Goal: Task Accomplishment & Management: Complete application form

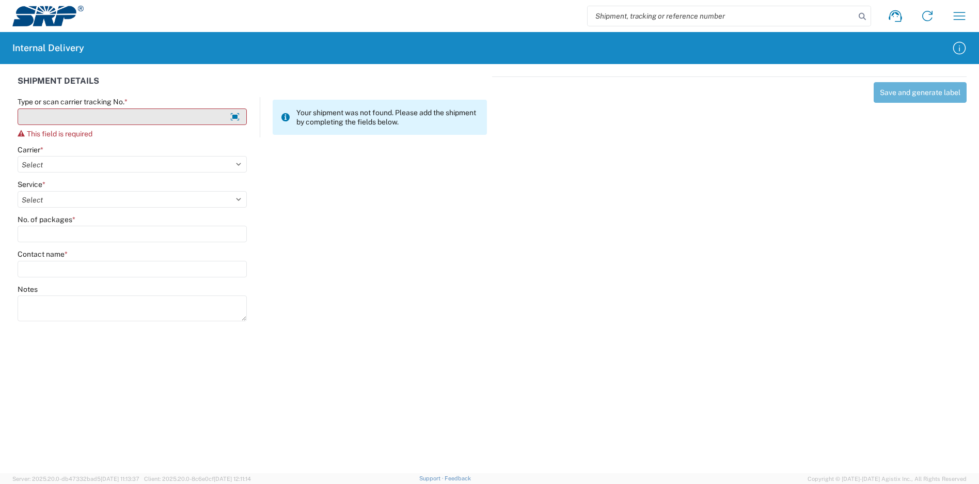
click at [156, 113] on input "Type or scan carrier tracking No. *" at bounding box center [132, 116] width 229 height 17
click at [156, 114] on input "Type or scan carrier tracking No. *" at bounding box center [132, 116] width 229 height 17
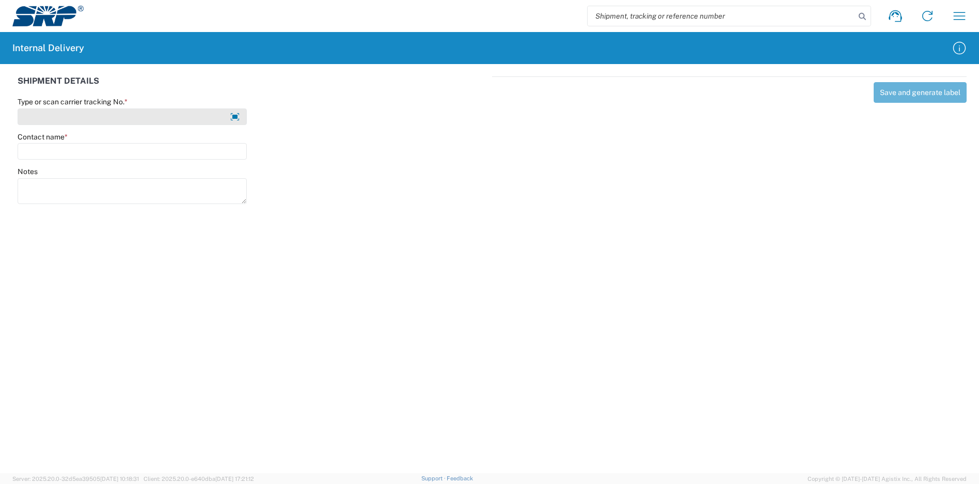
click at [131, 119] on input "Type or scan carrier tracking No. *" at bounding box center [132, 116] width 229 height 17
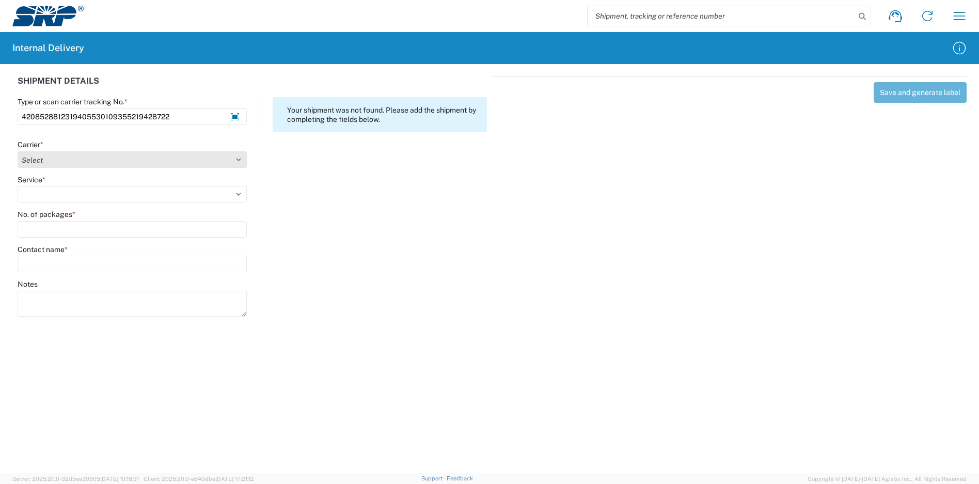
type input "4208528812319405530109355219428722"
click at [75, 165] on select "Select Amazon Logistics ATI Trucking BC Dimerco Logistics Empire Southwest FedE…" at bounding box center [132, 159] width 229 height 17
select select "137"
click at [18, 151] on select "Select Amazon Logistics ATI Trucking BC Dimerco Logistics Empire Southwest FedE…" at bounding box center [132, 159] width 229 height 17
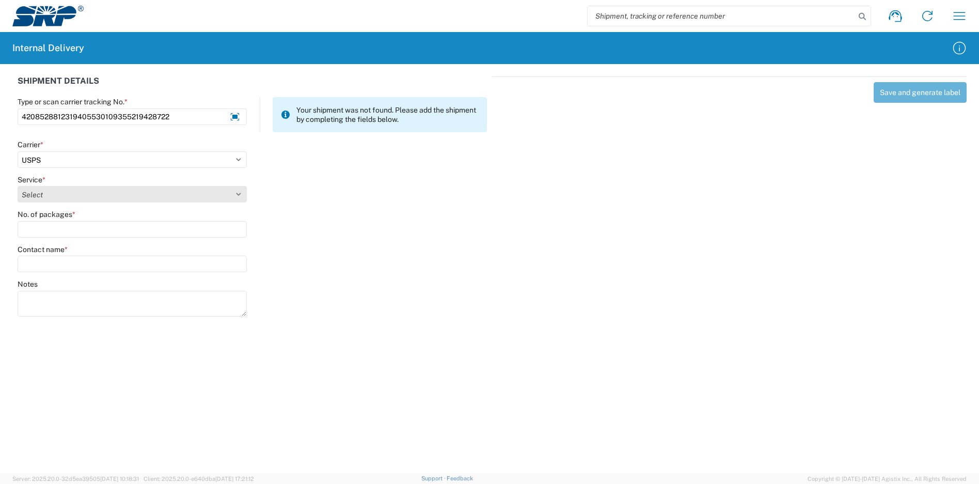
click at [55, 197] on select "Select 3 - 5 Day Bound Printed Matter Express Mail Flat-Rate Envelope Express M…" at bounding box center [132, 194] width 229 height 17
select select "1094"
click at [18, 186] on select "Select 3 - 5 Day Bound Printed Matter Express Mail Flat-Rate Envelope Express M…" at bounding box center [132, 194] width 229 height 17
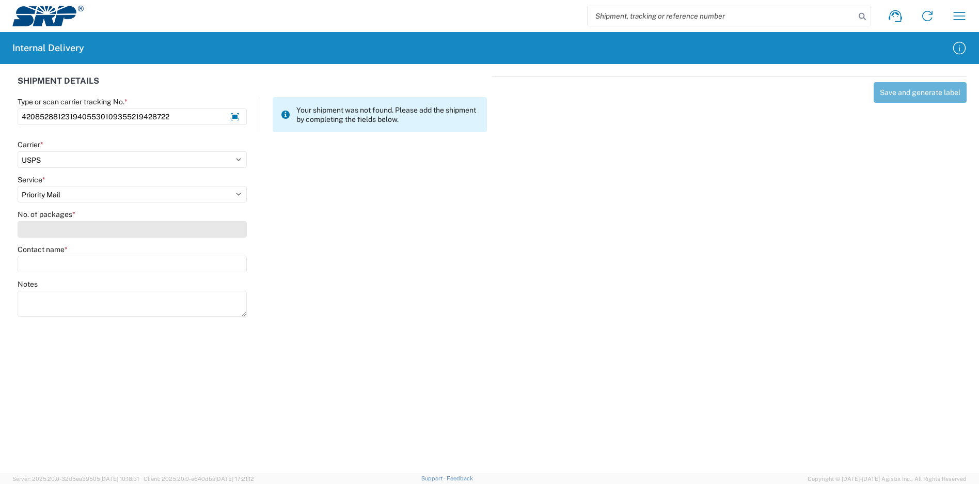
click at [72, 225] on input "No. of packages *" at bounding box center [132, 229] width 229 height 17
type input "1"
click at [72, 278] on agx-form-control-wrapper-v2 "Contact name *" at bounding box center [132, 262] width 240 height 35
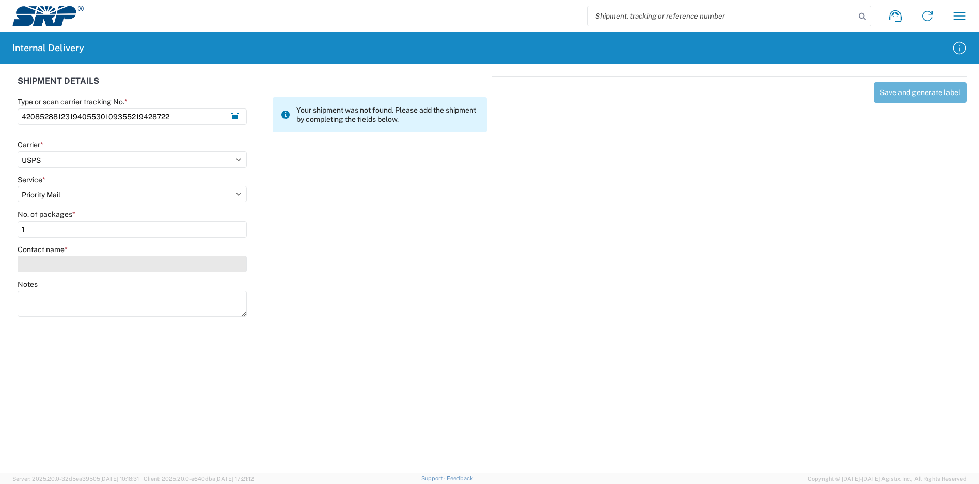
click at [70, 271] on input "Contact name *" at bounding box center [132, 264] width 229 height 17
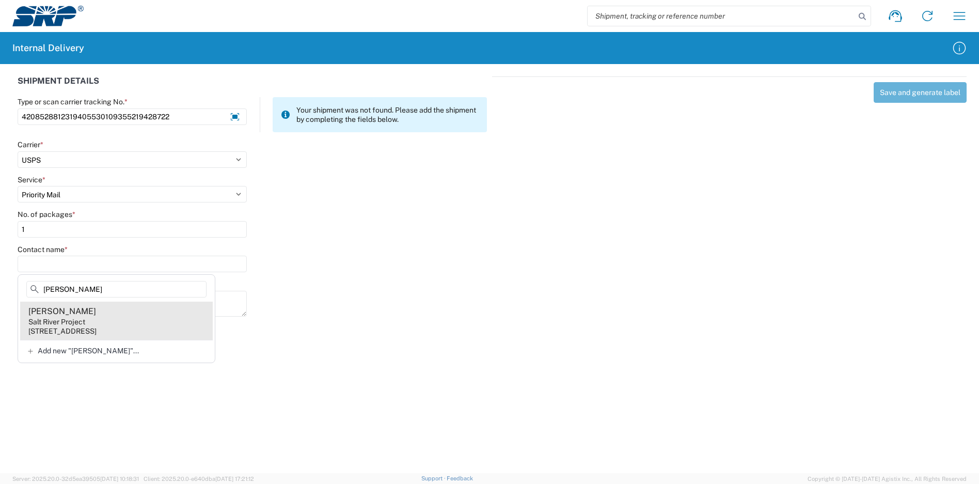
type input "[PERSON_NAME]"
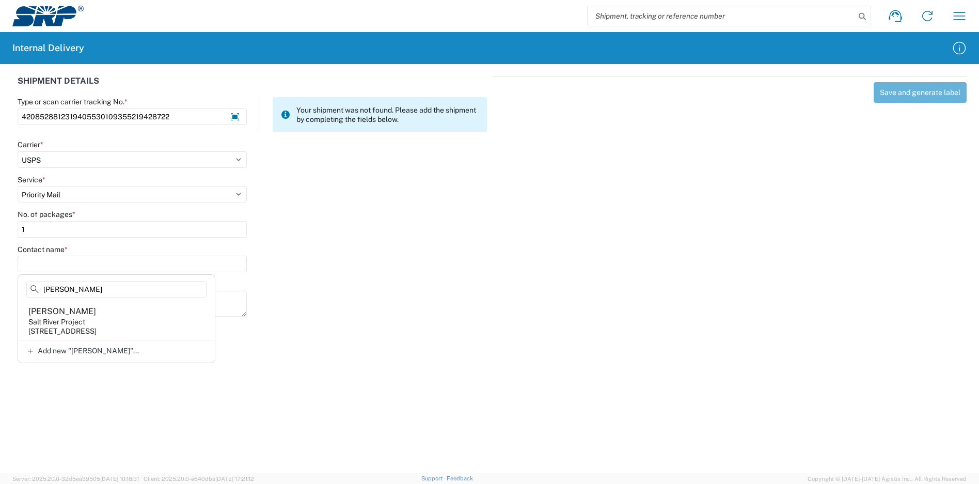
drag, startPoint x: 100, startPoint y: 317, endPoint x: 189, endPoint y: 303, distance: 89.9
click at [101, 318] on agx-address-suggestion-item "[PERSON_NAME] Salt River Project [STREET_ADDRESS]" at bounding box center [116, 321] width 193 height 38
type input "[PERSON_NAME]"
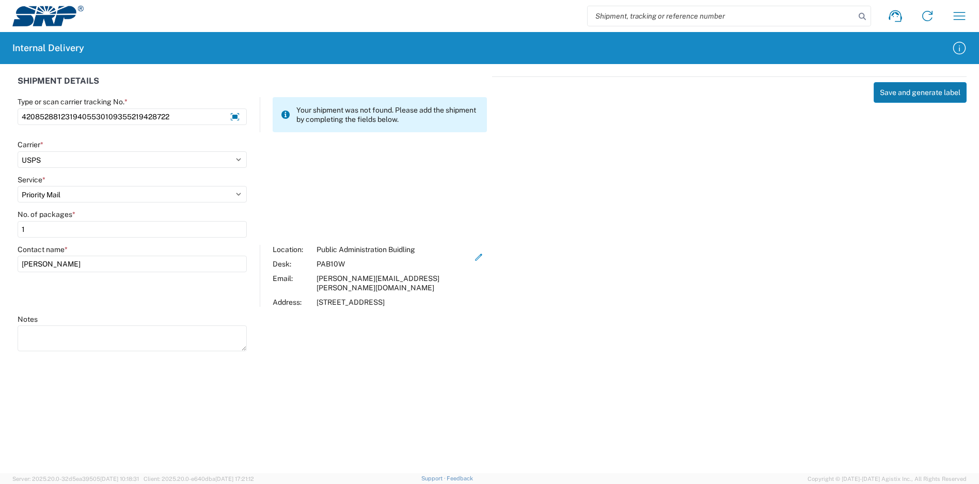
click at [900, 96] on button "Save and generate label" at bounding box center [920, 92] width 93 height 21
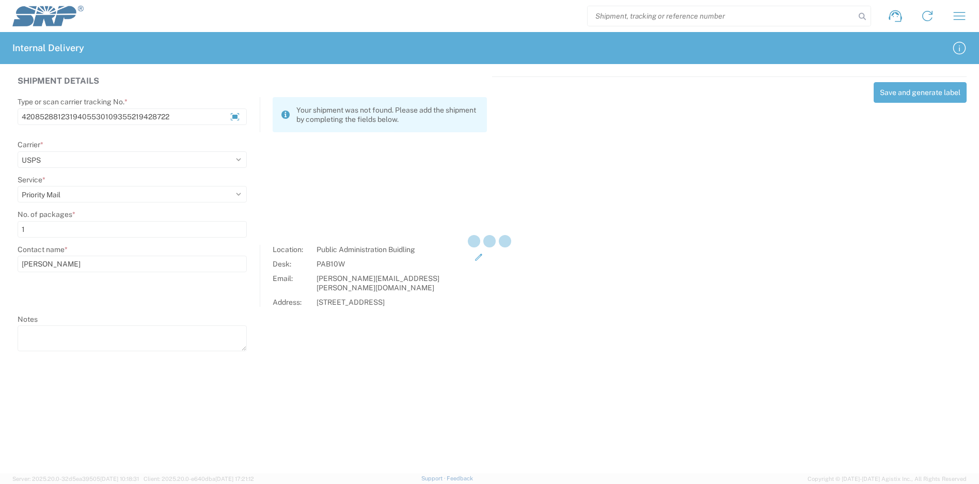
select select
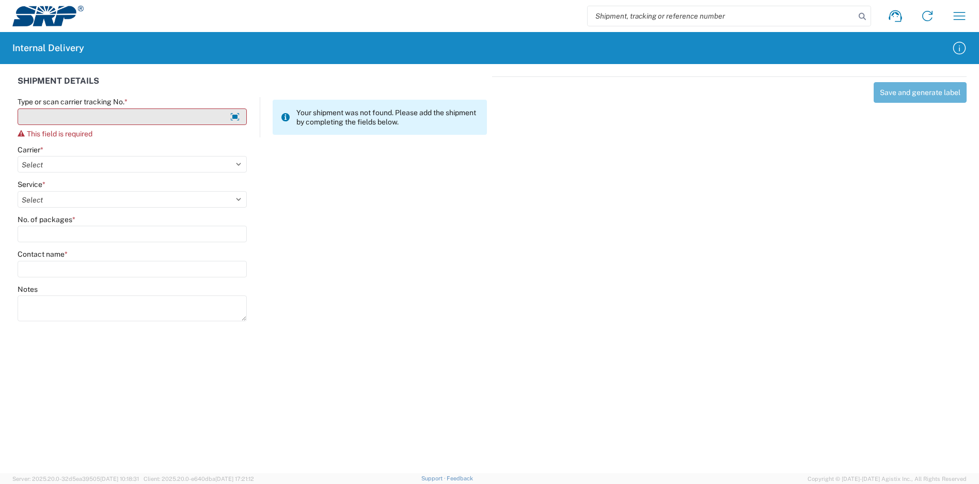
click at [101, 113] on input "Type or scan carrier tracking No. *" at bounding box center [132, 116] width 229 height 17
type input "9"
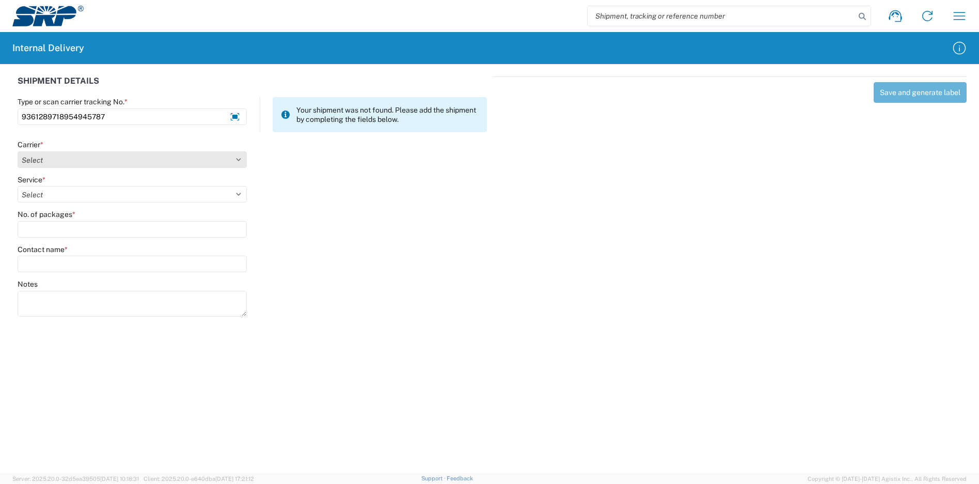
type input "9361289718954945787"
click at [124, 162] on select "Select Amazon Logistics ATI Trucking BC Dimerco Logistics Empire Southwest FedE…" at bounding box center [132, 159] width 229 height 17
select select "137"
click at [18, 151] on select "Select Amazon Logistics ATI Trucking BC Dimerco Logistics Empire Southwest FedE…" at bounding box center [132, 159] width 229 height 17
click at [81, 198] on select "Select 3 - 5 Day Bound Printed Matter Express Mail Flat-Rate Envelope Express M…" at bounding box center [132, 194] width 229 height 17
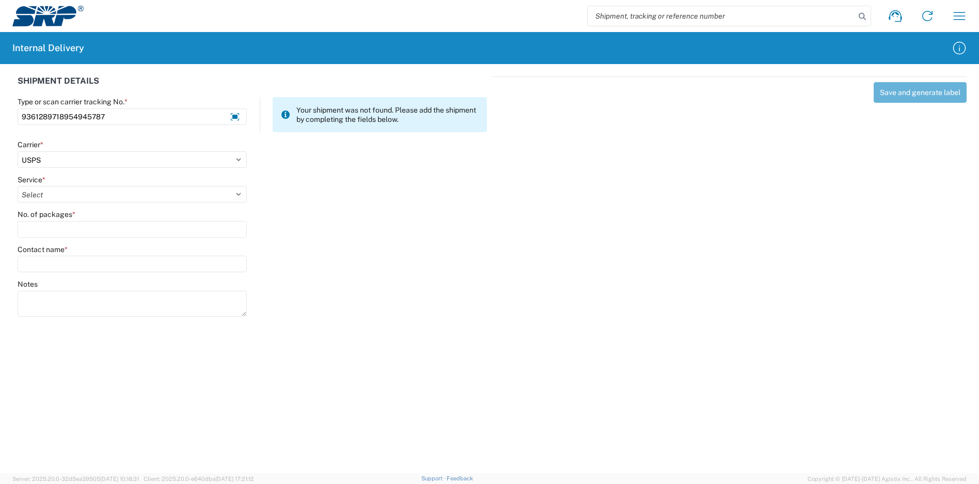
select select "17817"
click at [18, 186] on select "Select 3 - 5 Day Bound Printed Matter Express Mail Flat-Rate Envelope Express M…" at bounding box center [132, 194] width 229 height 17
click at [80, 231] on input "No. of packages *" at bounding box center [132, 229] width 229 height 17
type input "1"
click at [78, 259] on input "Contact name *" at bounding box center [132, 264] width 229 height 17
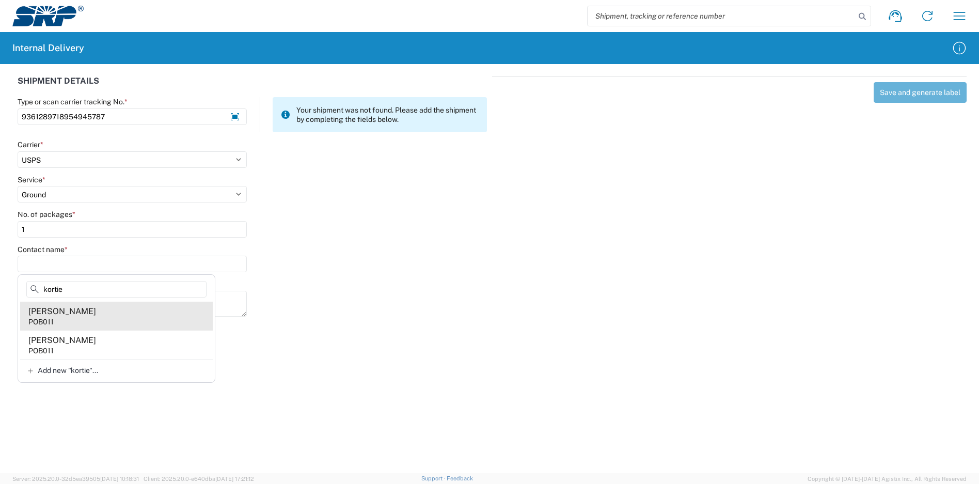
type input "kortie"
click at [98, 320] on agx-address-suggestion-item "[PERSON_NAME] POB011" at bounding box center [116, 316] width 193 height 29
type input "[PERSON_NAME]"
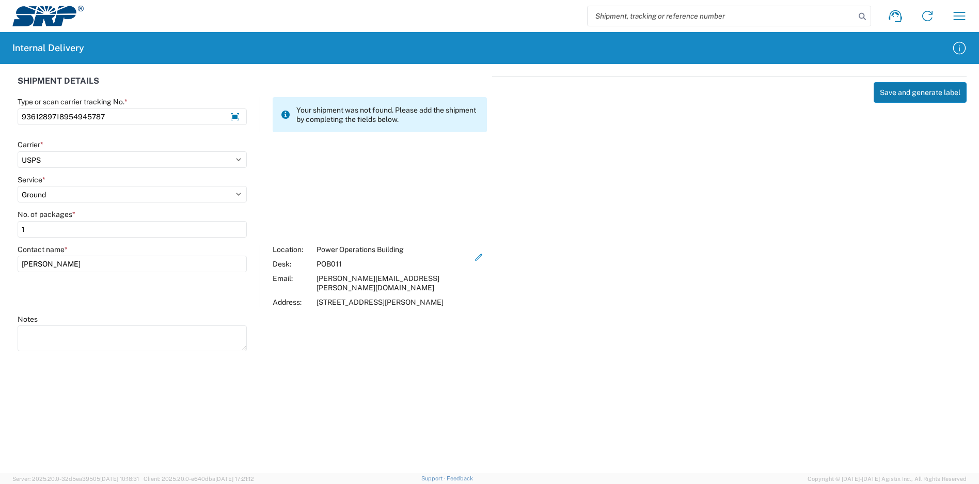
click at [907, 98] on button "Save and generate label" at bounding box center [920, 92] width 93 height 21
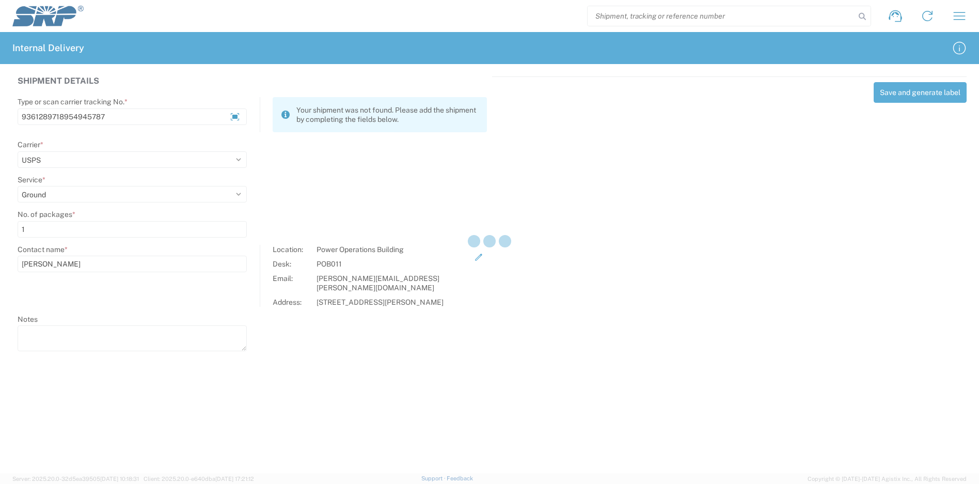
select select
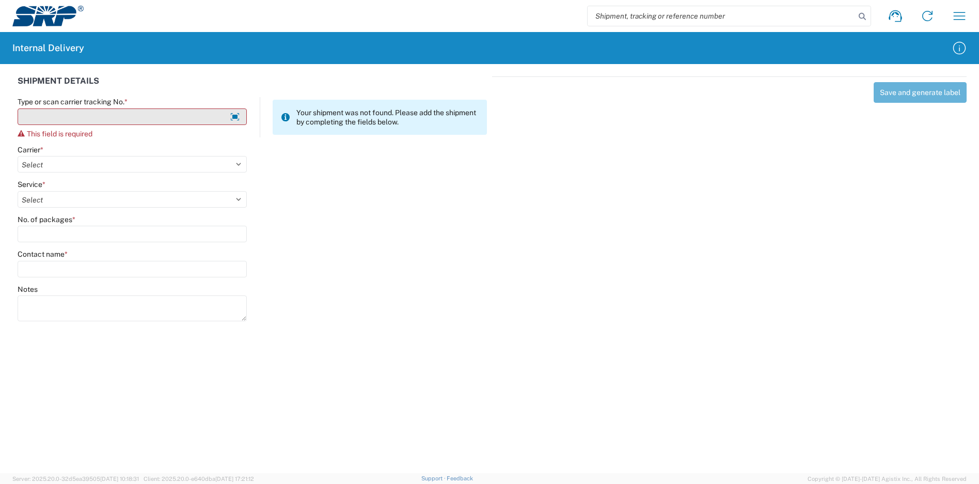
click at [165, 116] on input "Type or scan carrier tracking No. *" at bounding box center [132, 116] width 229 height 17
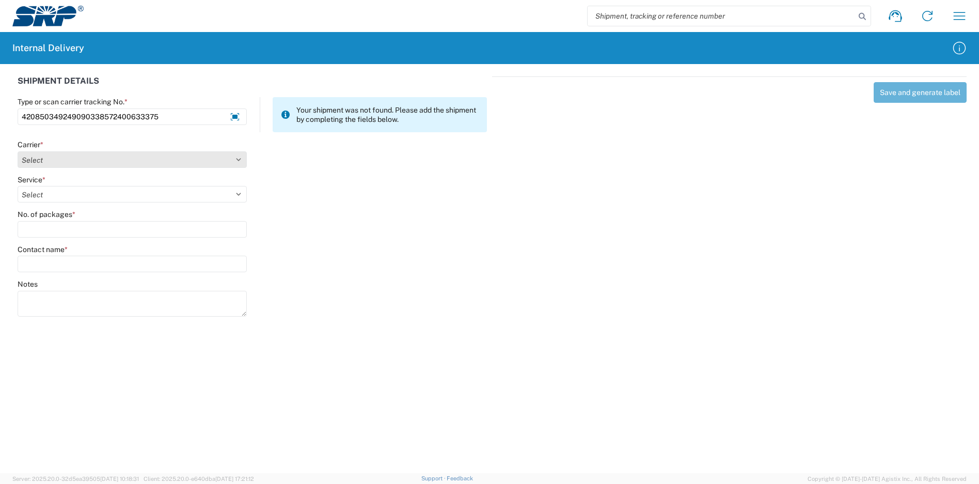
type input "420850349249090338572400633375"
click at [164, 159] on select "Select Amazon Logistics ATI Trucking BC Dimerco Logistics Empire Southwest FedE…" at bounding box center [132, 159] width 229 height 17
select select "137"
click at [18, 151] on select "Select Amazon Logistics ATI Trucking BC Dimerco Logistics Empire Southwest FedE…" at bounding box center [132, 159] width 229 height 17
click at [87, 199] on select "Select" at bounding box center [132, 194] width 229 height 17
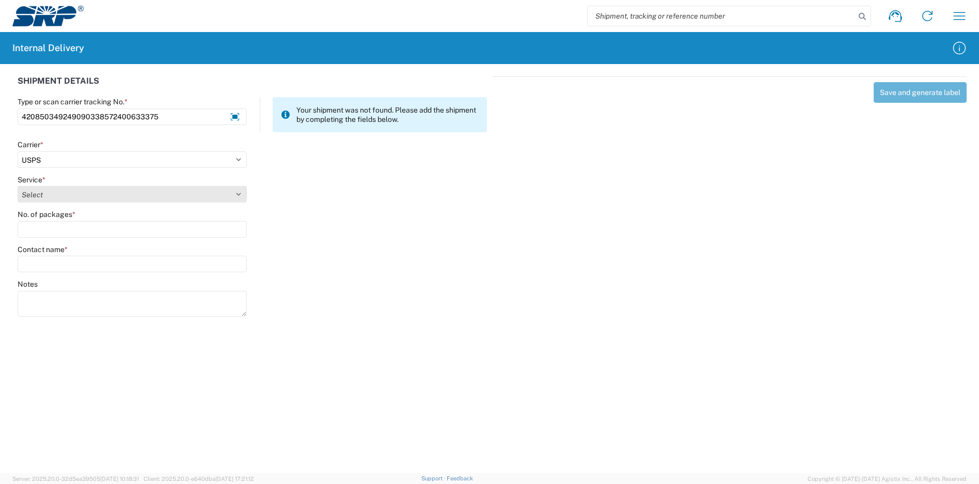
click at [104, 195] on select "Select 3 - 5 Day Bound Printed Matter Express Mail Flat-Rate Envelope Express M…" at bounding box center [132, 194] width 229 height 17
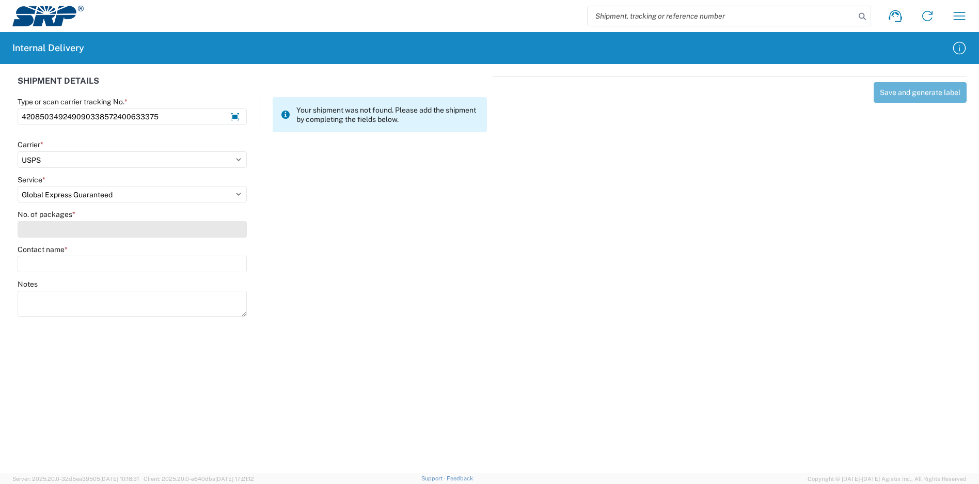
click at [106, 233] on input "No. of packages *" at bounding box center [132, 229] width 229 height 17
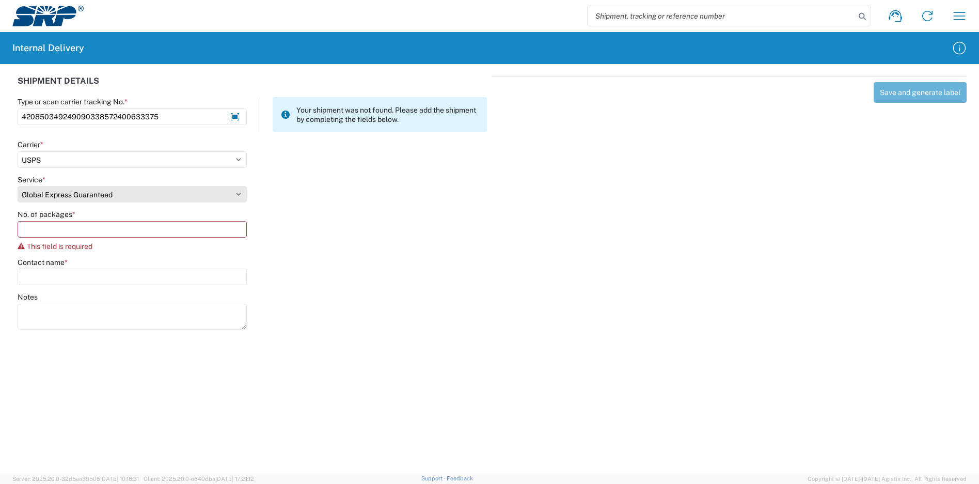
drag, startPoint x: 122, startPoint y: 192, endPoint x: 26, endPoint y: 192, distance: 96.0
click at [26, 192] on select "Select 3 - 5 Day Bound Printed Matter Express Mail Flat-Rate Envelope Express M…" at bounding box center [132, 194] width 229 height 17
select select "17817"
click at [18, 186] on select "Select 3 - 5 Day Bound Printed Matter Express Mail Flat-Rate Envelope Express M…" at bounding box center [132, 194] width 229 height 17
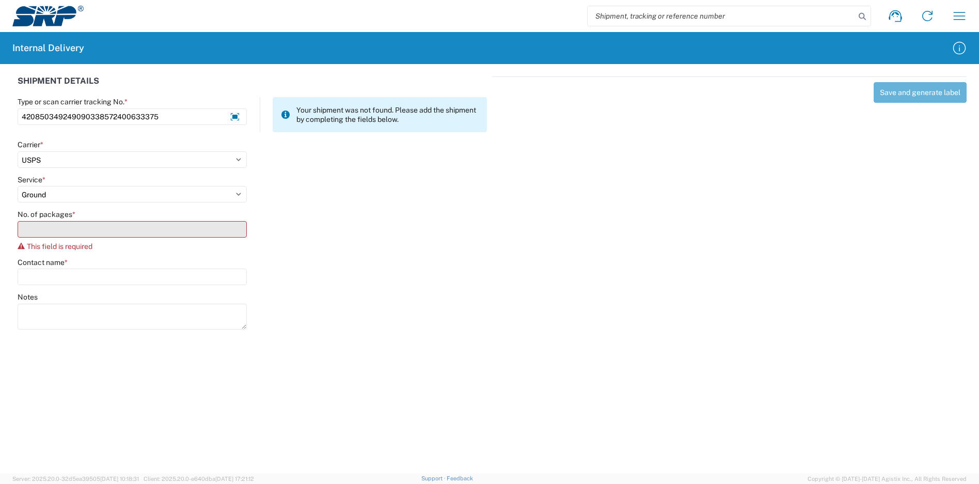
click at [79, 231] on input "No. of packages *" at bounding box center [132, 229] width 229 height 17
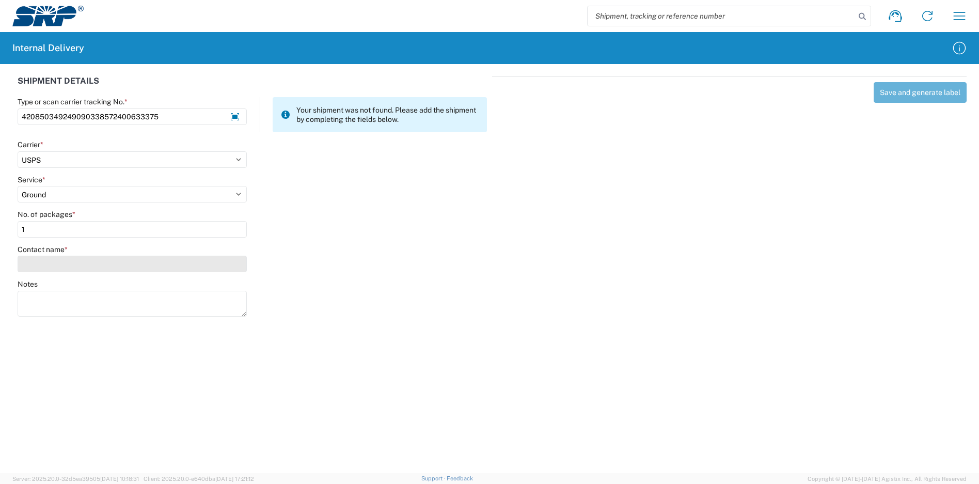
type input "1"
click at [83, 260] on input "Contact name *" at bounding box center [132, 264] width 229 height 17
type input "law"
drag, startPoint x: 68, startPoint y: 289, endPoint x: 11, endPoint y: 291, distance: 56.3
click at [13, 291] on agx-block-ui "Shipment request Shipment tracking Internal delivery Transit update My profile …" at bounding box center [489, 242] width 979 height 484
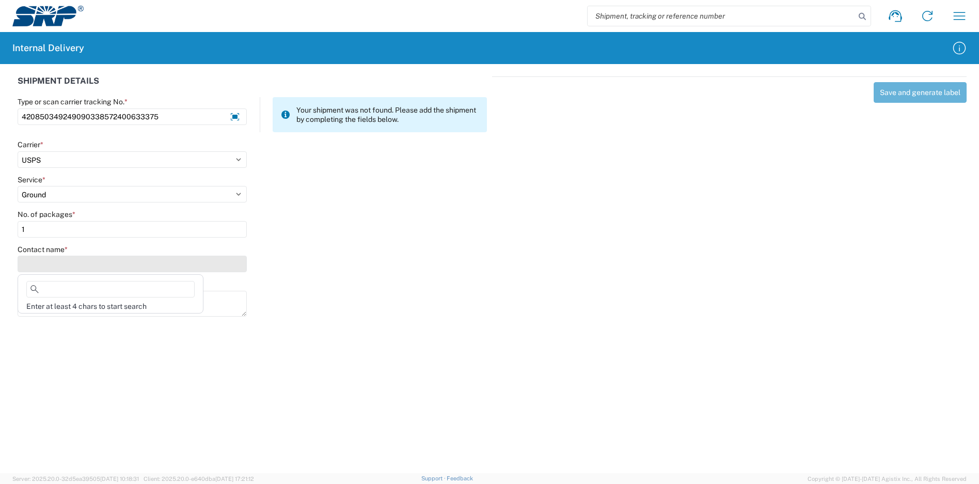
click at [62, 266] on input "Contact name *" at bounding box center [132, 264] width 229 height 17
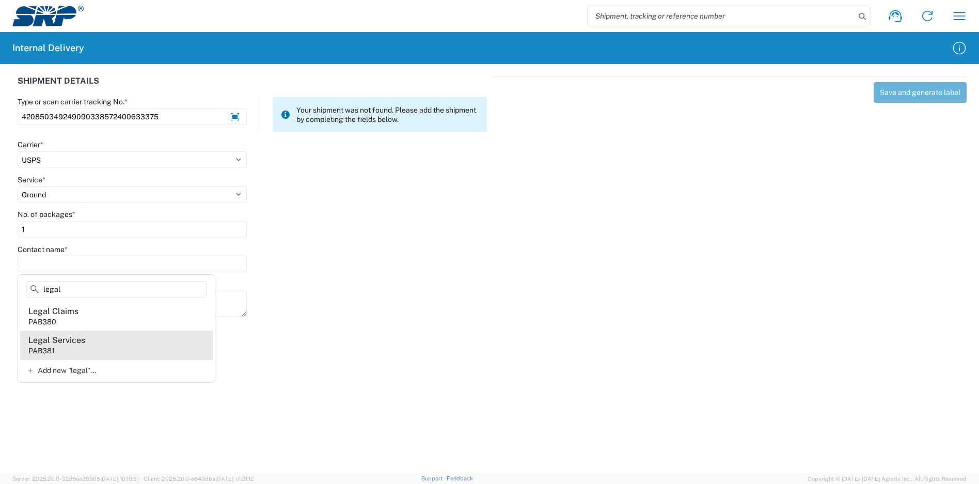
type input "legal"
click at [63, 356] on agx-address-suggestion-item "Legal Services PAB381" at bounding box center [116, 344] width 193 height 29
type input "Legal Services"
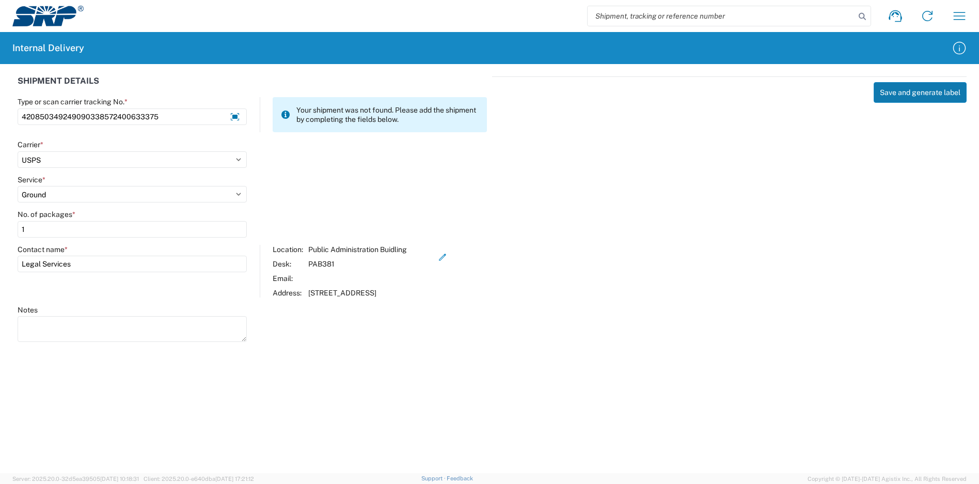
click at [923, 91] on button "Save and generate label" at bounding box center [920, 92] width 93 height 21
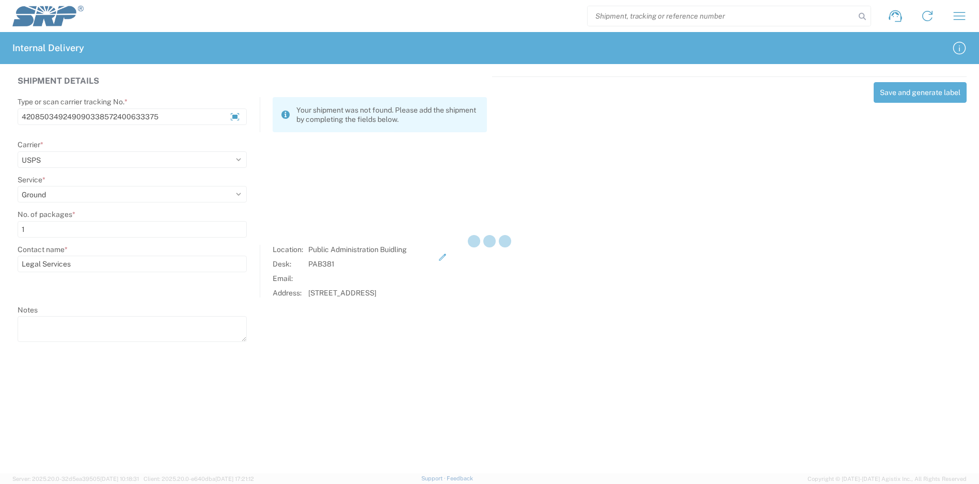
select select
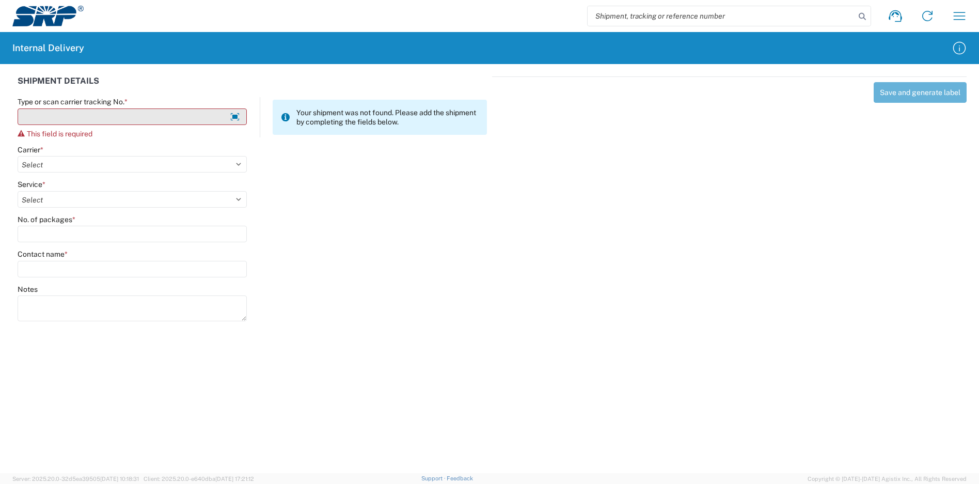
click at [56, 120] on input "Type or scan carrier tracking No. *" at bounding box center [132, 116] width 229 height 17
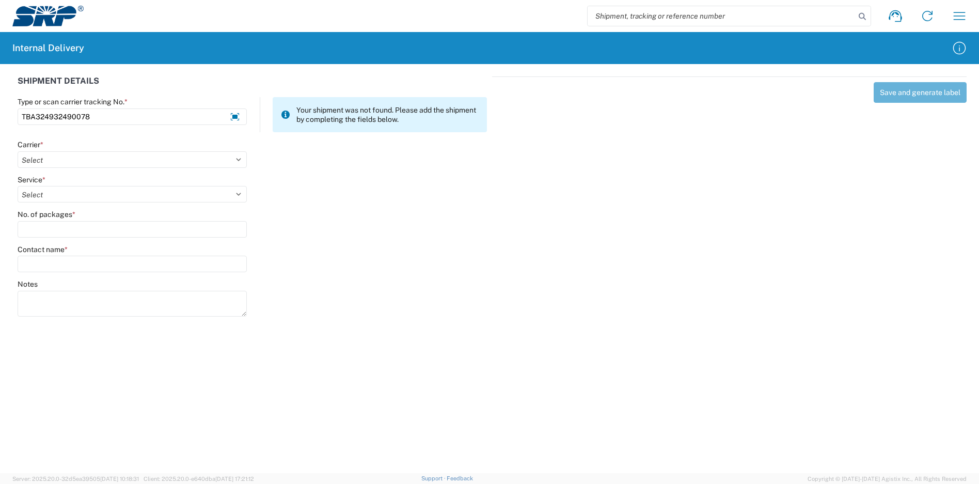
type input "TBA324932490078"
click at [51, 149] on div "Carrier * Select Amazon Logistics ATI Trucking BC Dimerco Logistics Empire Sout…" at bounding box center [132, 154] width 229 height 28
click at [52, 153] on select "Select Amazon Logistics ATI Trucking BC Dimerco Logistics Empire Southwest FedE…" at bounding box center [132, 159] width 229 height 17
select select "8933"
click at [18, 151] on select "Select Amazon Logistics ATI Trucking BC Dimerco Logistics Empire Southwest FedE…" at bounding box center [132, 159] width 229 height 17
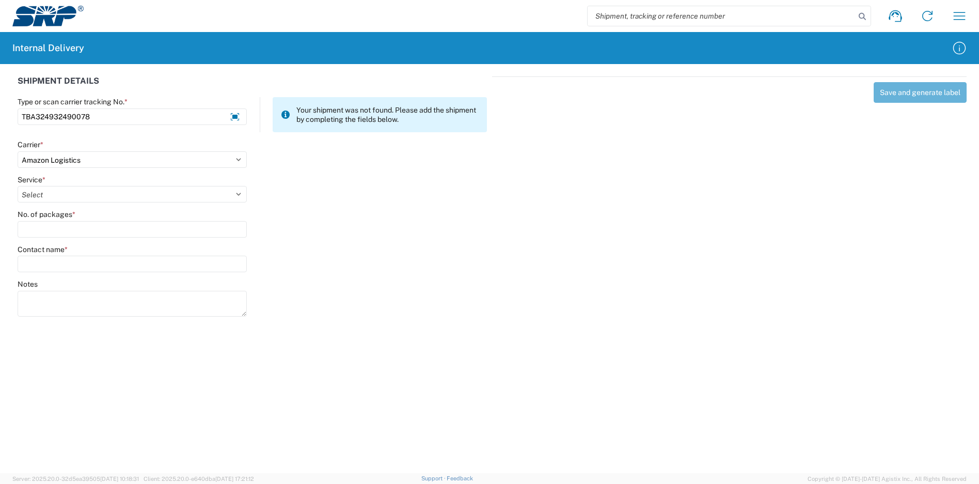
select select "24525"
click at [18, 186] on select "Select Amazon Logistics TBA Rail TL Standard 3 - 5 Day" at bounding box center [132, 194] width 229 height 17
click at [58, 229] on input "No. of packages *" at bounding box center [132, 229] width 229 height 17
type input "1"
click at [59, 265] on input "Contact name *" at bounding box center [132, 264] width 229 height 17
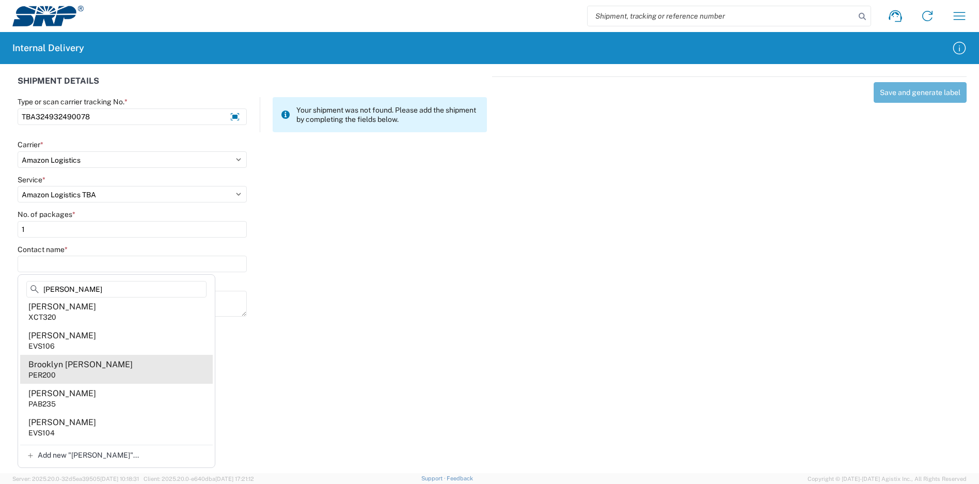
scroll to position [52, 0]
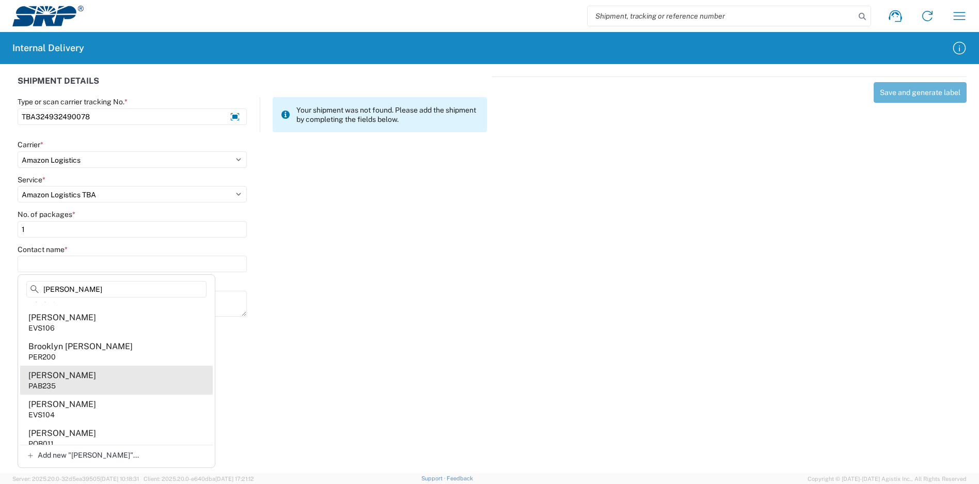
type input "[PERSON_NAME]"
click at [90, 379] on div "[PERSON_NAME]" at bounding box center [62, 375] width 68 height 11
type input "[PERSON_NAME]"
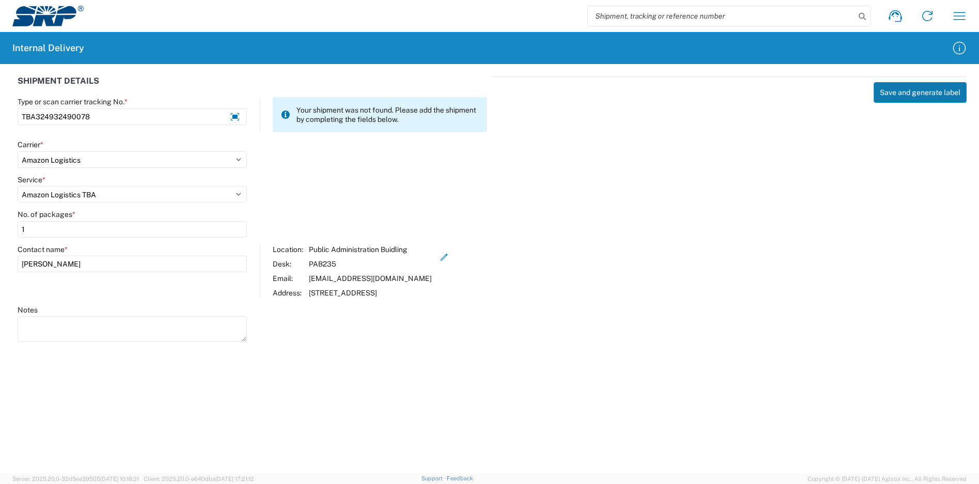
click at [930, 91] on button "Save and generate label" at bounding box center [920, 92] width 93 height 21
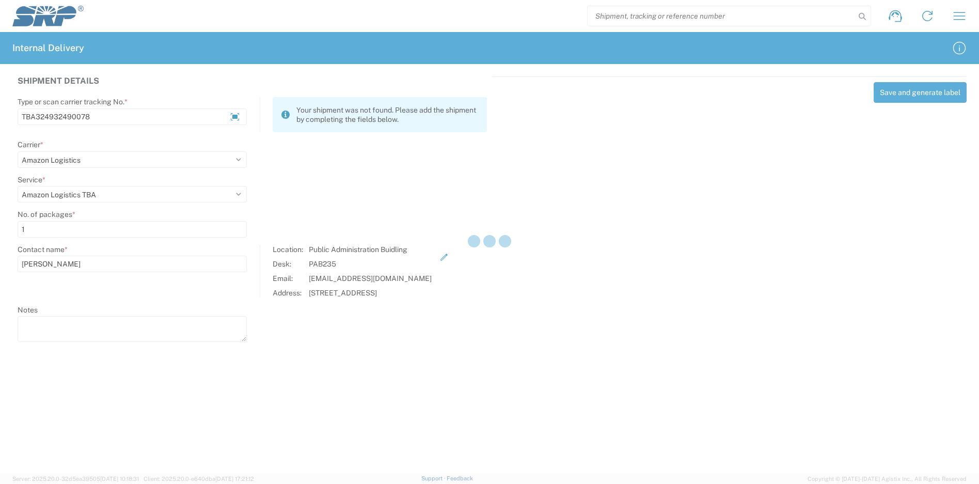
select select
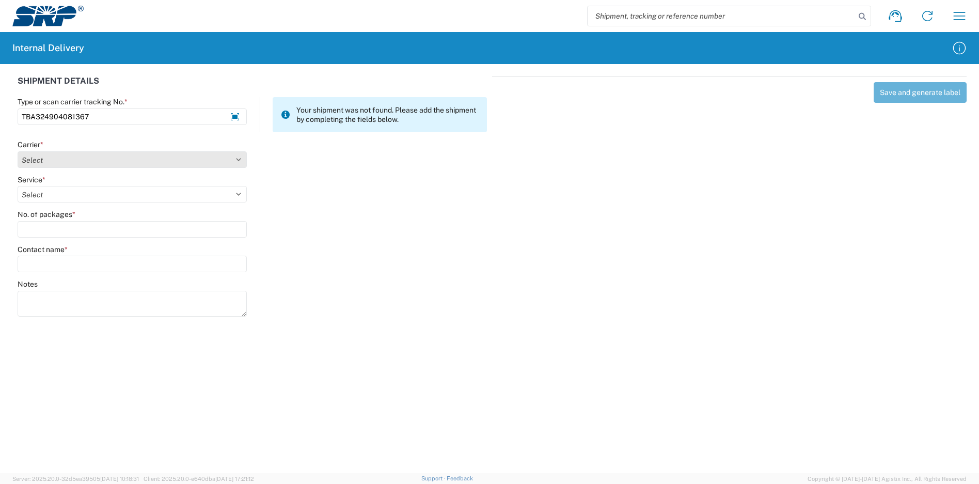
type input "TBA324904081367"
drag, startPoint x: 122, startPoint y: 157, endPoint x: 107, endPoint y: 153, distance: 15.4
click at [122, 157] on select "Select Amazon Logistics ATI Trucking BC Dimerco Logistics Empire Southwest FedE…" at bounding box center [132, 159] width 229 height 17
select select "137"
click at [18, 151] on select "Select Amazon Logistics ATI Trucking BC Dimerco Logistics Empire Southwest FedE…" at bounding box center [132, 159] width 229 height 17
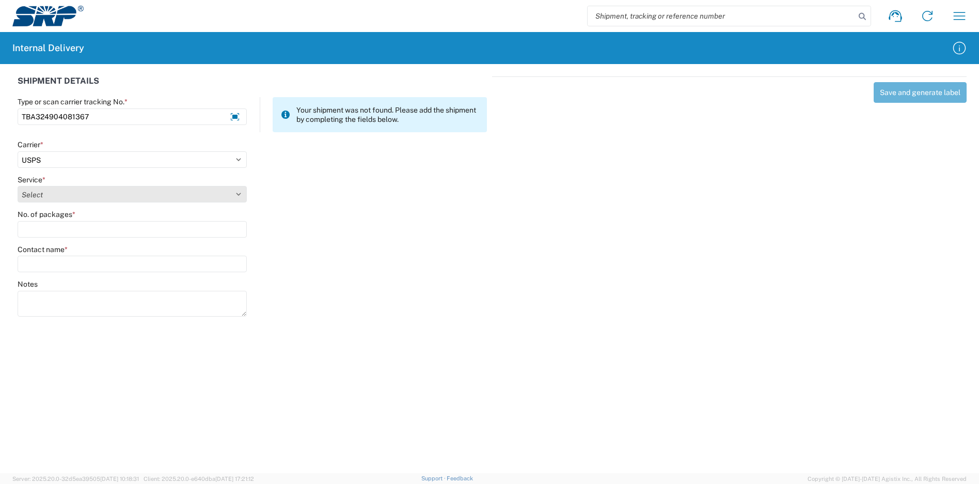
click at [135, 193] on select "Select 3 - 5 Day Bound Printed Matter Express Mail Flat-Rate Envelope Express M…" at bounding box center [132, 194] width 229 height 17
select select "17817"
click at [18, 186] on select "Select 3 - 5 Day Bound Printed Matter Express Mail Flat-Rate Envelope Express M…" at bounding box center [132, 194] width 229 height 17
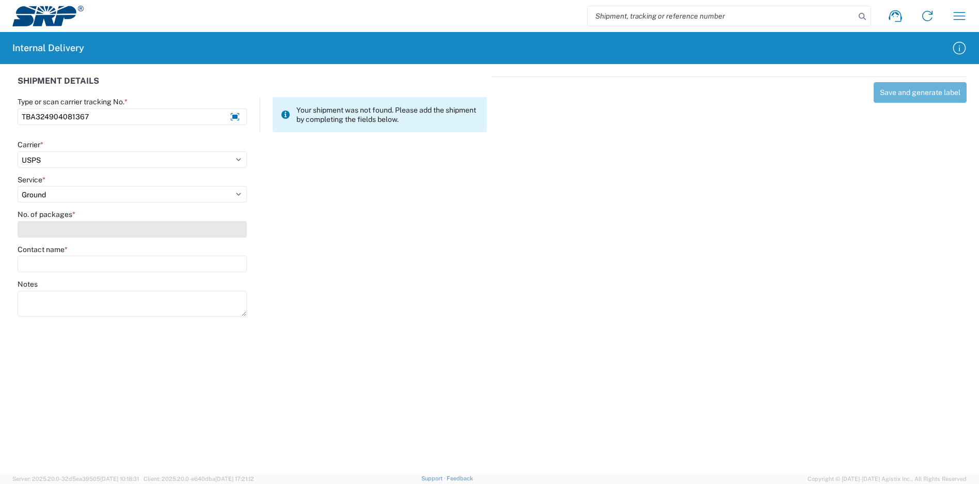
click at [64, 235] on input "No. of packages *" at bounding box center [132, 229] width 229 height 17
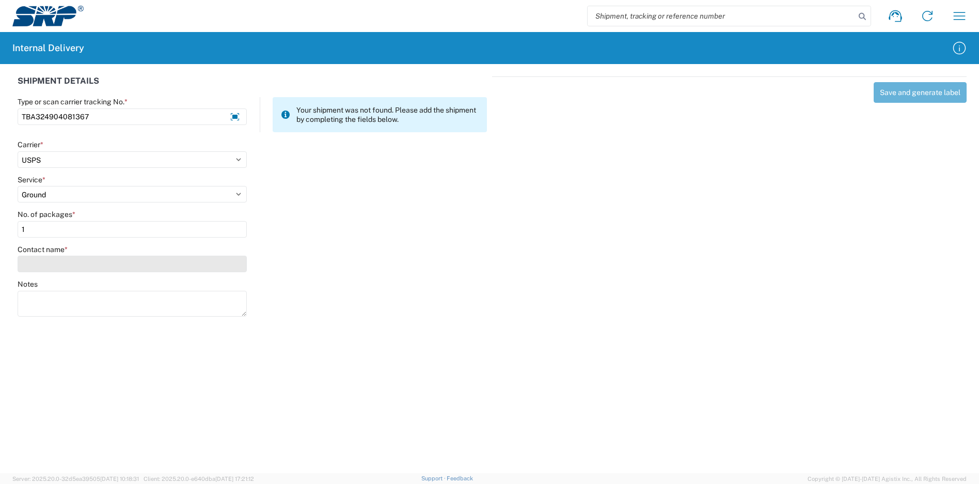
type input "1"
click at [71, 271] on input "Contact name *" at bounding box center [132, 264] width 229 height 17
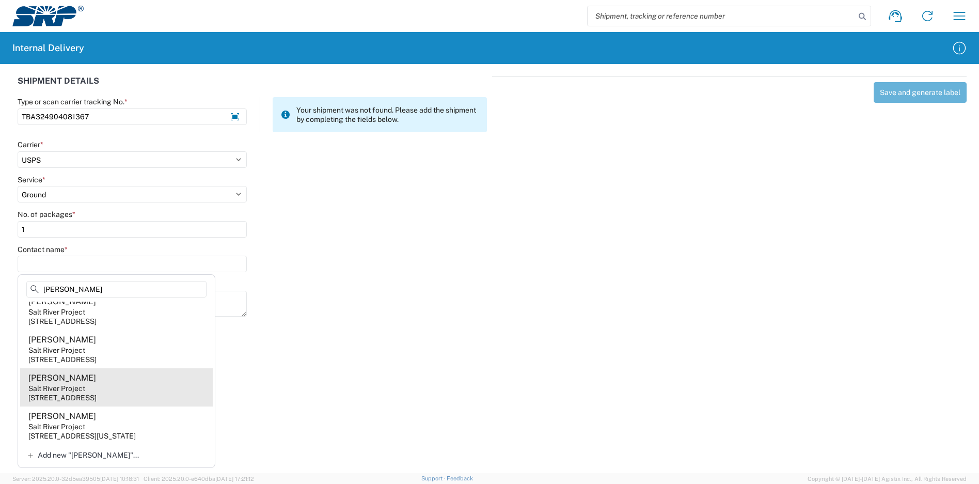
scroll to position [630, 0]
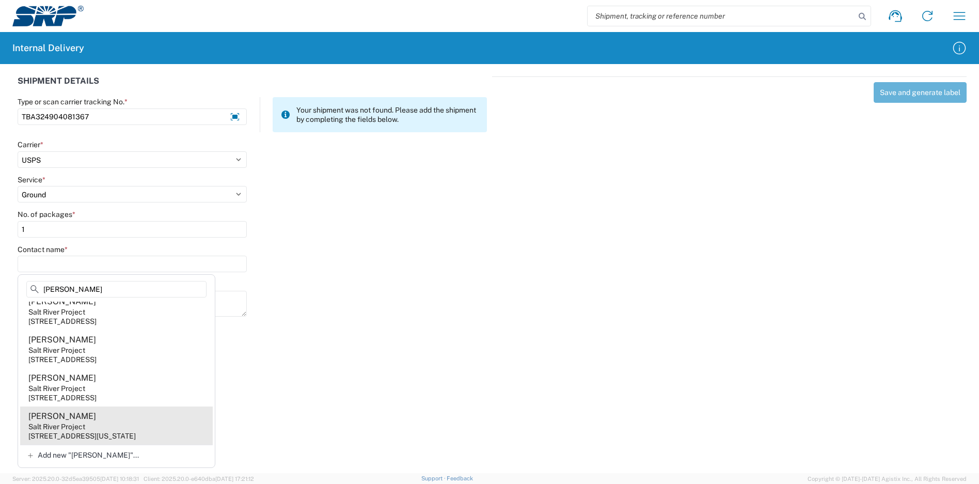
type input "[PERSON_NAME]"
click at [89, 413] on agx-address-suggestion-item "[PERSON_NAME] Salt River Project [STREET_ADDRESS][US_STATE]" at bounding box center [116, 425] width 193 height 38
type input "[PERSON_NAME]"
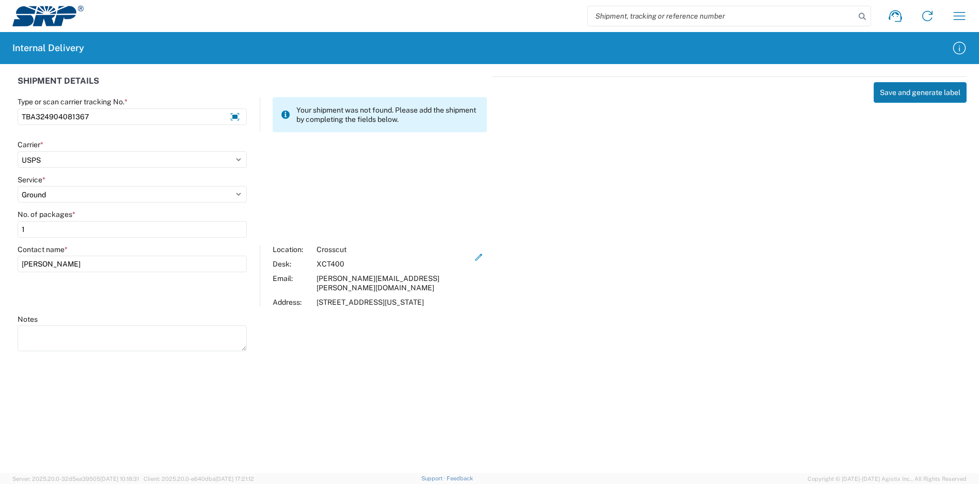
click at [882, 92] on button "Save and generate label" at bounding box center [920, 92] width 93 height 21
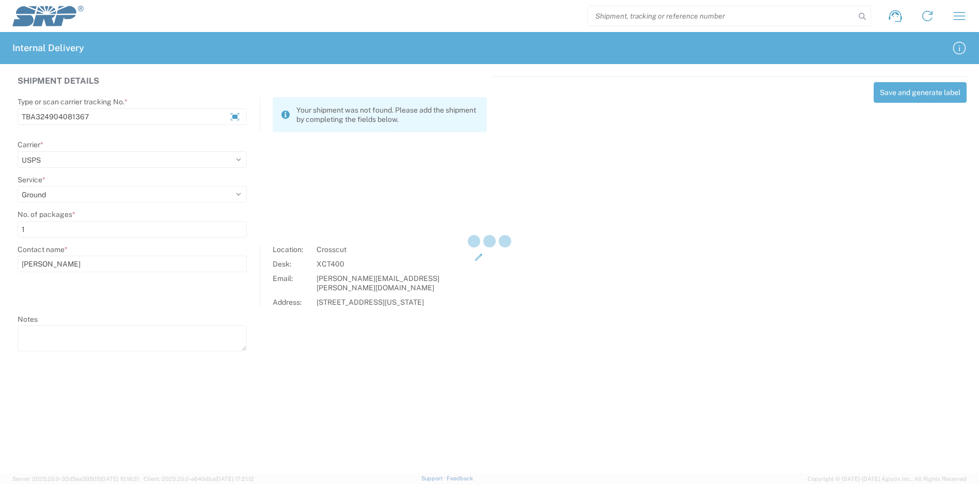
select select
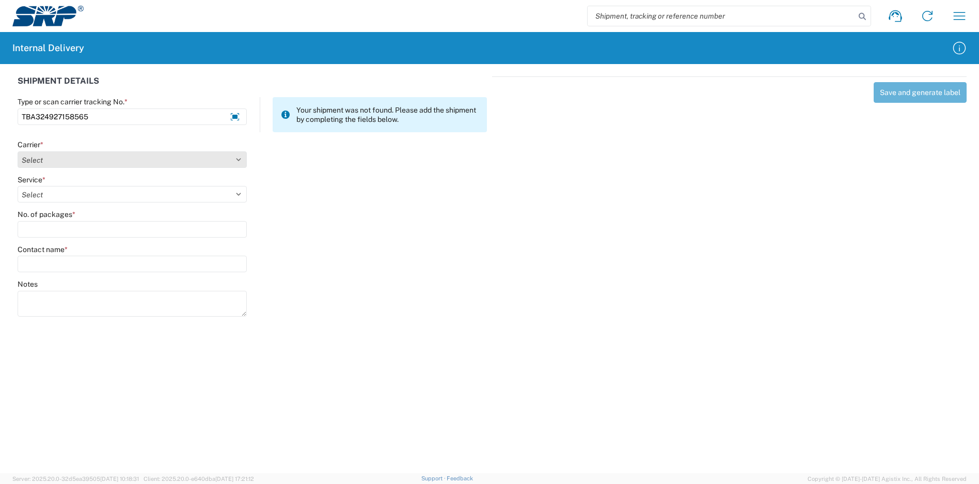
type input "TBA324927158565"
drag, startPoint x: 140, startPoint y: 157, endPoint x: 124, endPoint y: 155, distance: 16.1
click at [139, 157] on select "Select Amazon Logistics ATI Trucking BC Dimerco Logistics Empire Southwest FedE…" at bounding box center [132, 159] width 229 height 17
select select "8933"
click at [18, 151] on select "Select Amazon Logistics ATI Trucking BC Dimerco Logistics Empire Southwest FedE…" at bounding box center [132, 159] width 229 height 17
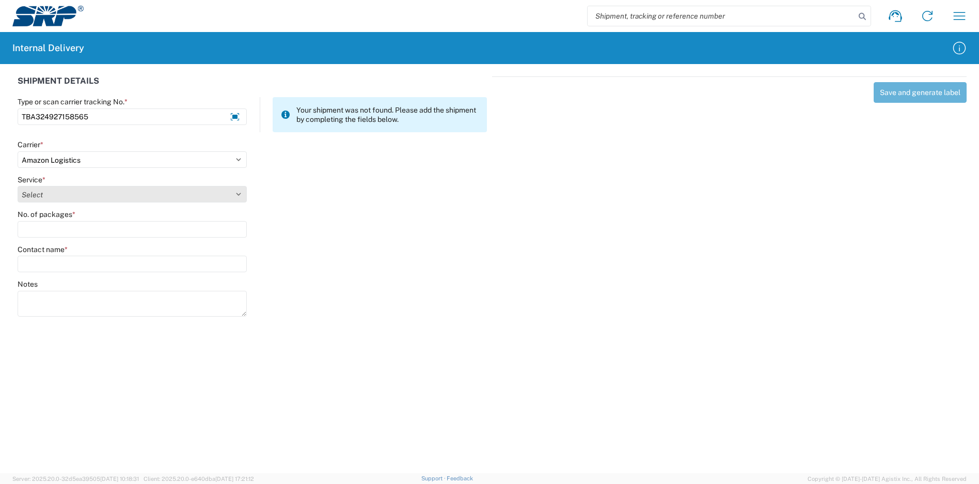
click at [46, 199] on select "Select Amazon Logistics TBA Rail TL Standard 3 - 5 Day" at bounding box center [132, 194] width 229 height 17
select select "24525"
click at [18, 186] on select "Select Amazon Logistics TBA Rail TL Standard 3 - 5 Day" at bounding box center [132, 194] width 229 height 17
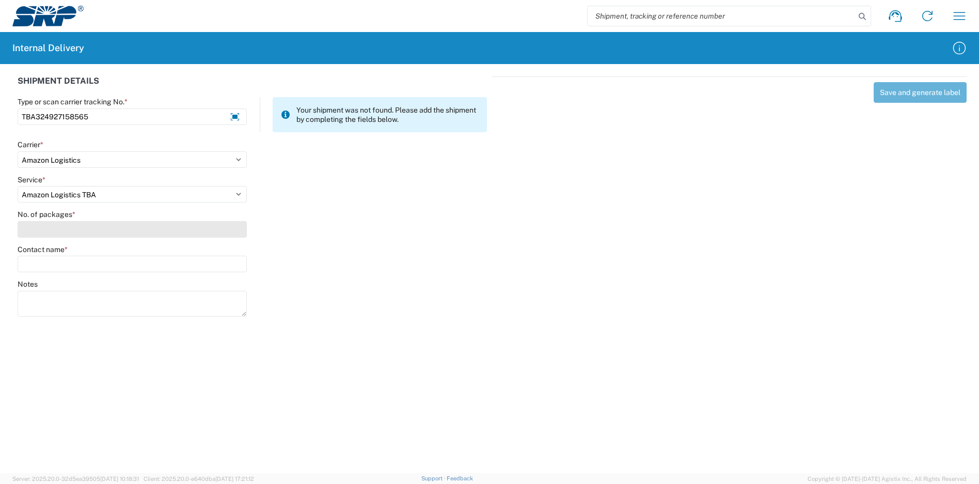
click at [50, 225] on input "No. of packages *" at bounding box center [132, 229] width 229 height 17
type input "1"
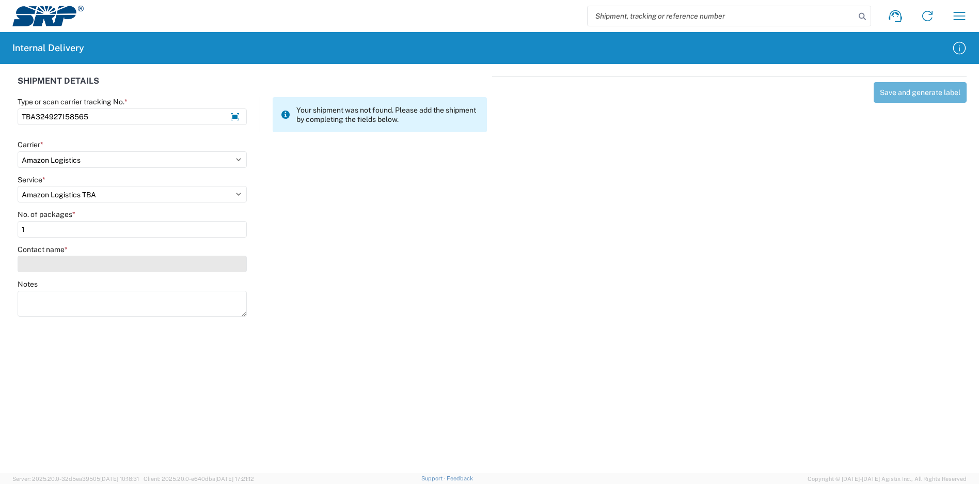
drag, startPoint x: 58, startPoint y: 247, endPoint x: 61, endPoint y: 256, distance: 8.8
click at [59, 247] on label "Contact name *" at bounding box center [43, 249] width 50 height 9
click at [59, 256] on input "Contact name *" at bounding box center [132, 264] width 229 height 17
click at [62, 264] on input "Contact name *" at bounding box center [132, 264] width 229 height 17
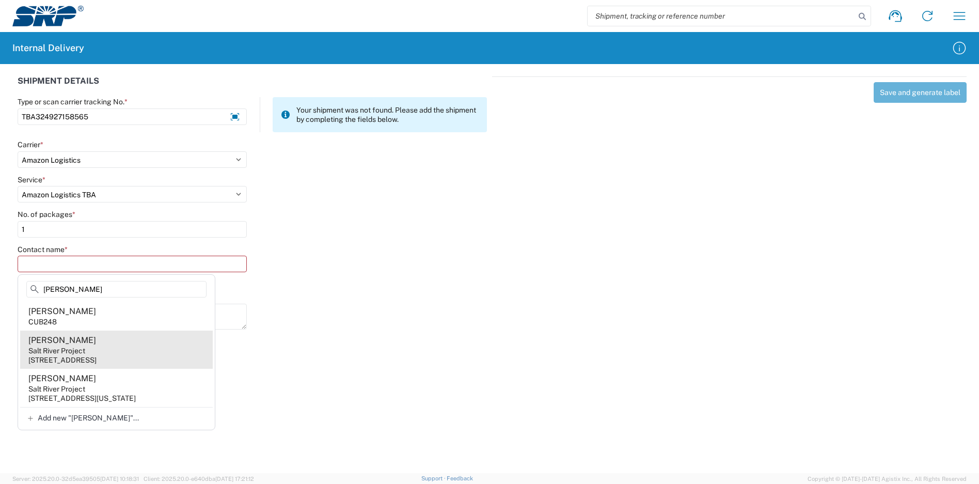
type input "[PERSON_NAME]"
click at [103, 346] on agx-address-suggestion-item "[PERSON_NAME] Salt River Project [STREET_ADDRESS]" at bounding box center [116, 349] width 193 height 38
type input "[PERSON_NAME]"
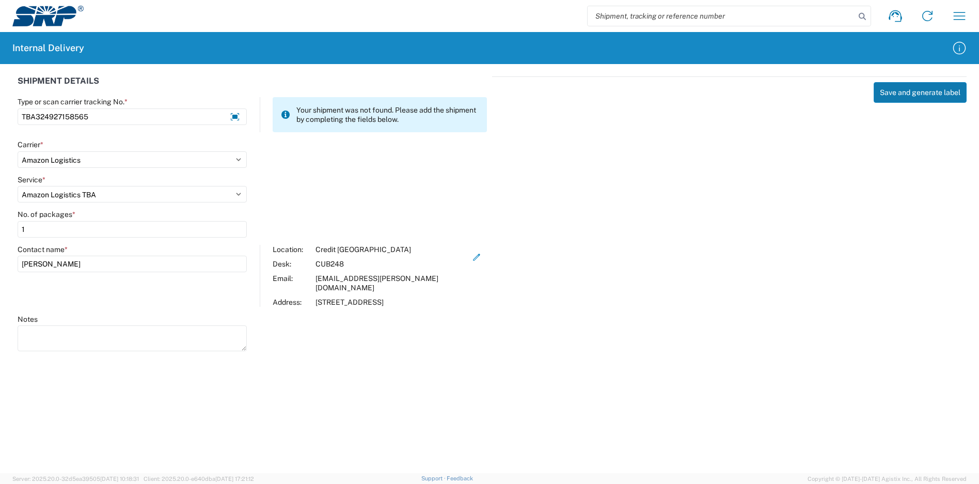
click at [916, 82] on div "Save and generate label" at bounding box center [729, 212] width 474 height 272
click at [914, 90] on button "Save and generate label" at bounding box center [920, 92] width 93 height 21
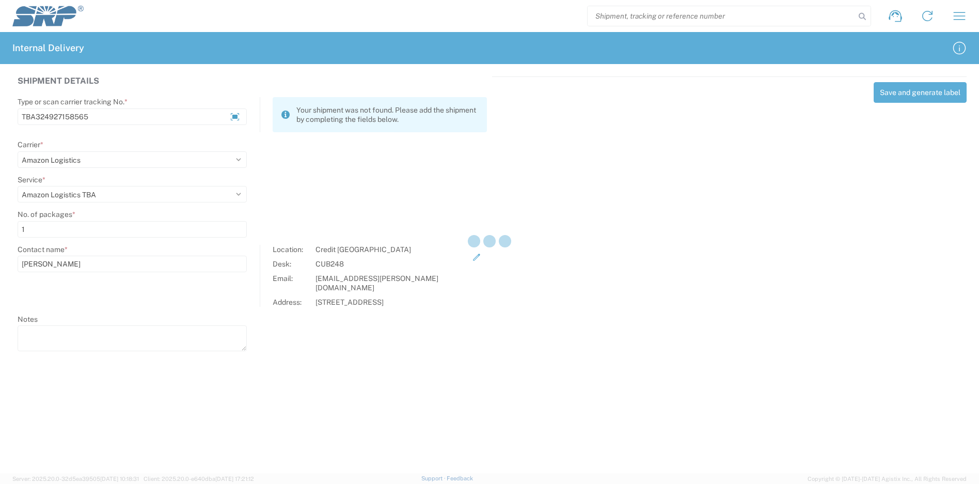
select select
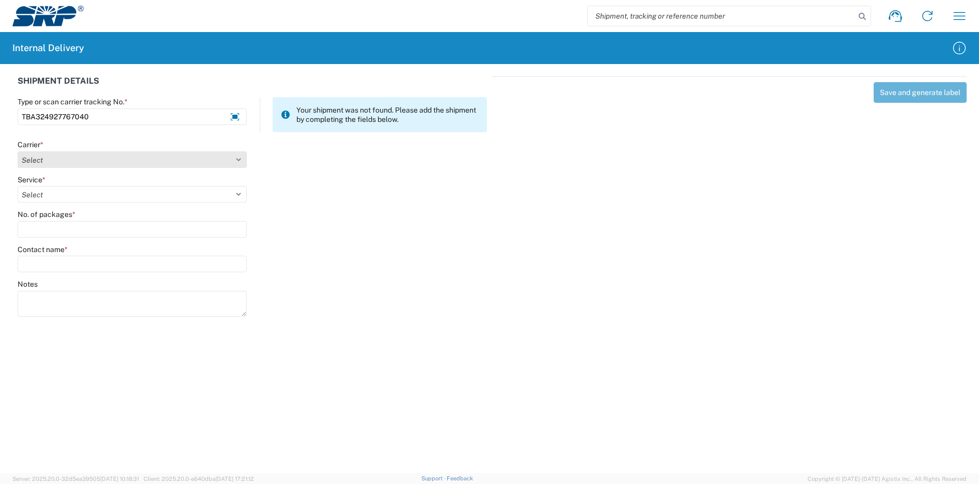
type input "TBA324927767040"
drag, startPoint x: 98, startPoint y: 154, endPoint x: 93, endPoint y: 150, distance: 5.8
click at [98, 154] on select "Select Amazon Logistics ATI Trucking BC Dimerco Logistics Empire Southwest FedE…" at bounding box center [132, 159] width 229 height 17
click at [18, 151] on select "Select Amazon Logistics ATI Trucking BC Dimerco Logistics Empire Southwest FedE…" at bounding box center [132, 159] width 229 height 17
click at [73, 198] on select "Select 2nd Day Air 2nd Day Air A.M. 3 Day Select Basic BOUND PRINTED MATTER, UP…" at bounding box center [132, 194] width 229 height 17
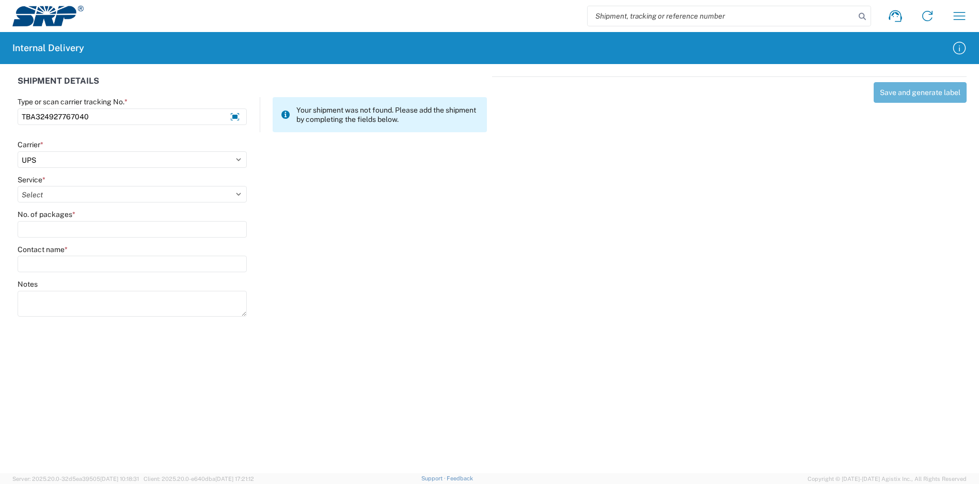
click at [162, 169] on agx-form-control-wrapper-v2 "Carrier * Select Amazon Logistics ATI Trucking BC Dimerco Logistics Empire Sout…" at bounding box center [132, 157] width 240 height 35
click at [146, 164] on select "Select Amazon Logistics ATI Trucking BC Dimerco Logistics Empire Southwest FedE…" at bounding box center [132, 159] width 229 height 17
select select "8933"
click at [18, 151] on select "Select Amazon Logistics ATI Trucking BC Dimerco Logistics Empire Southwest FedE…" at bounding box center [132, 159] width 229 height 17
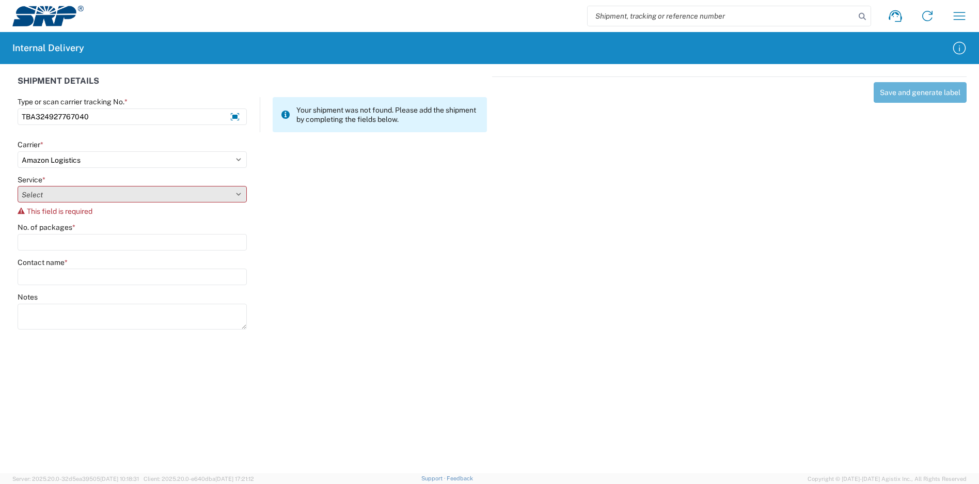
click at [64, 200] on select "Select Amazon Logistics TBA Rail TL Standard 3 - 5 Day" at bounding box center [132, 194] width 229 height 17
select select "24525"
click at [18, 186] on select "Select Amazon Logistics TBA Rail TL Standard 3 - 5 Day" at bounding box center [132, 194] width 229 height 17
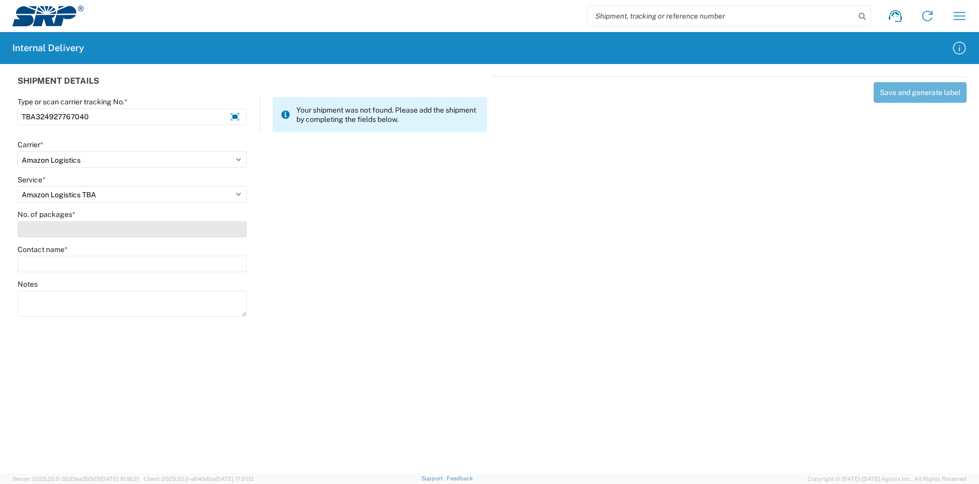
click at [55, 230] on input "No. of packages *" at bounding box center [132, 229] width 229 height 17
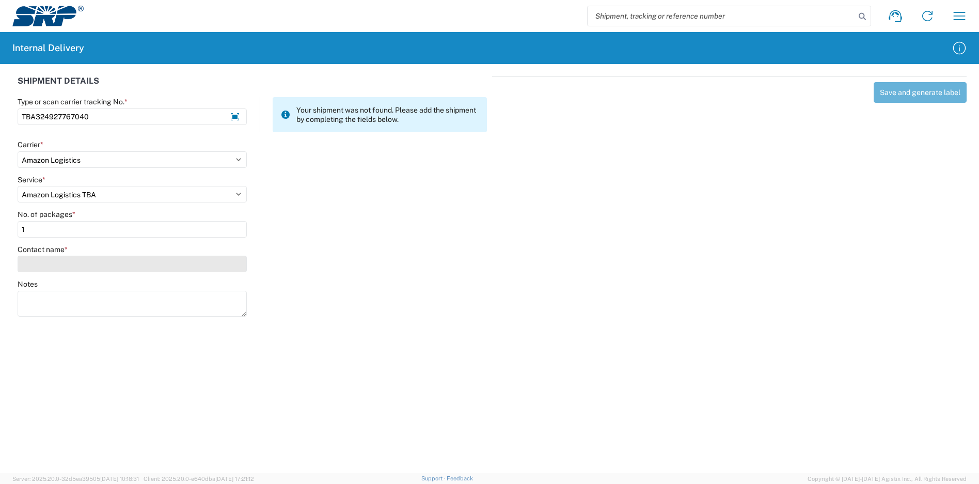
type input "1"
click at [68, 262] on input "Contact name *" at bounding box center [132, 264] width 229 height 17
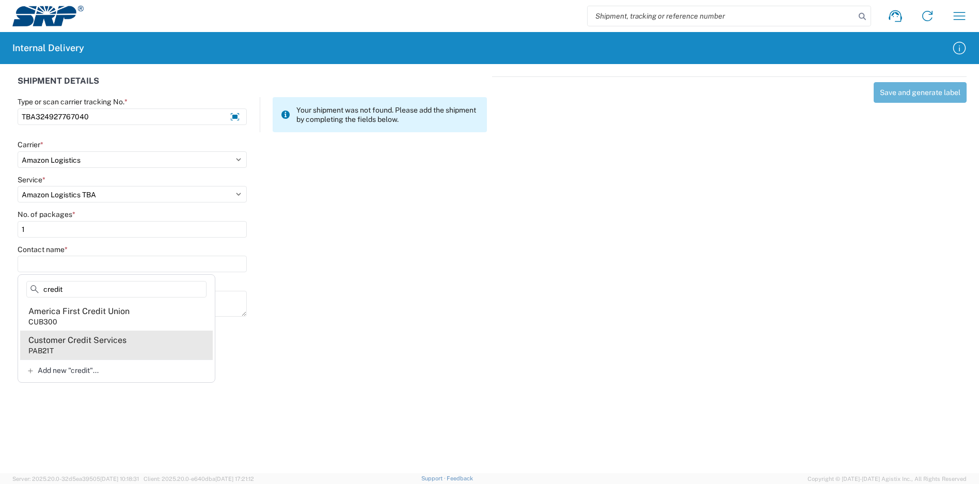
type input "credit"
click at [86, 339] on div "Customer Credit Services" at bounding box center [77, 340] width 98 height 11
type input "Customer Credit Services"
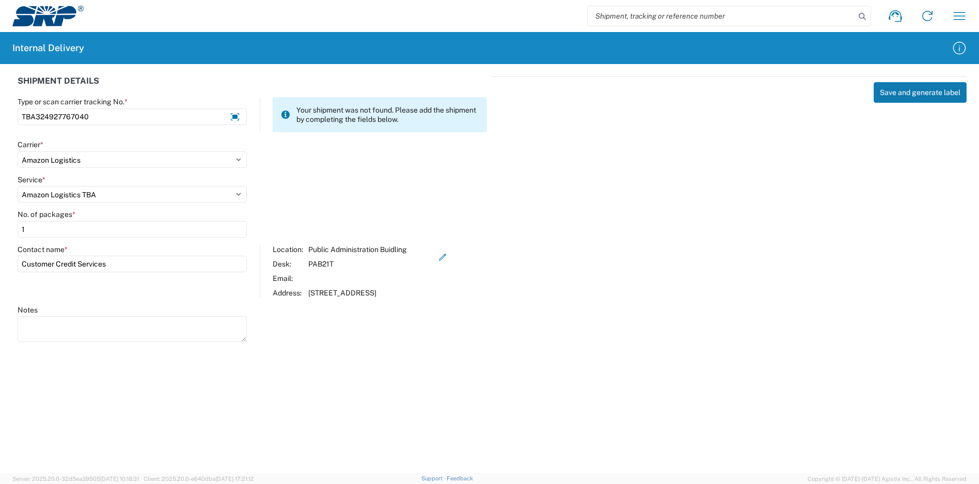
click at [901, 92] on button "Save and generate label" at bounding box center [920, 92] width 93 height 21
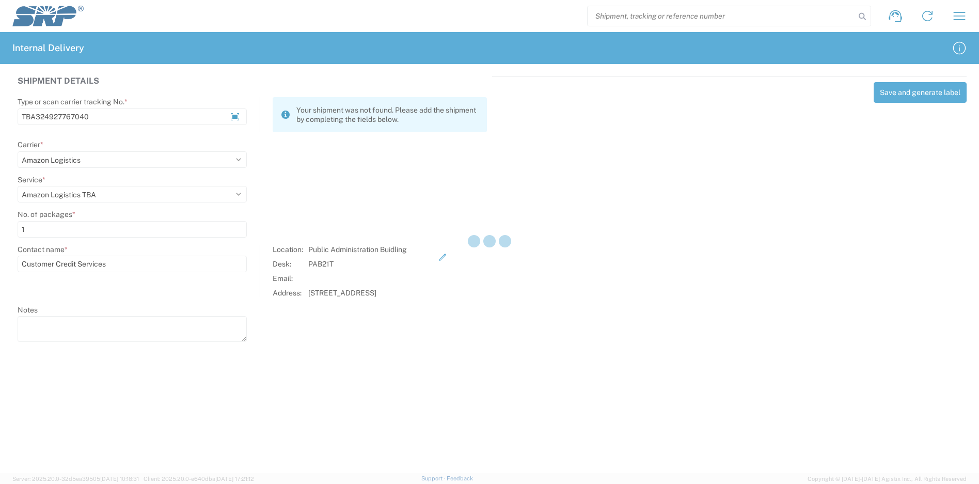
select select
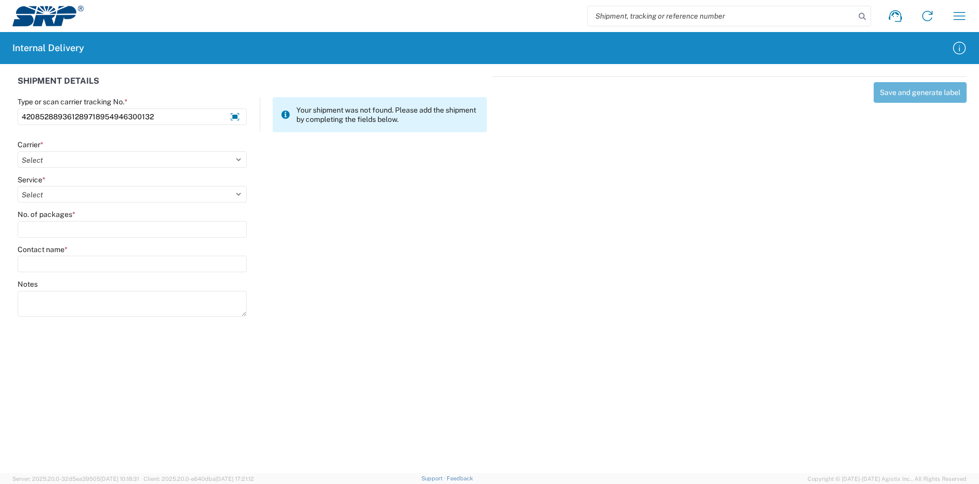
type input "420852889361289718954946300132"
click at [112, 168] on agx-form-control-wrapper-v2 "Carrier * Select Amazon Logistics ATI Trucking BC Dimerco Logistics Empire Sout…" at bounding box center [132, 157] width 240 height 35
click at [109, 167] on select "Select Amazon Logistics ATI Trucking BC Dimerco Logistics Empire Southwest FedE…" at bounding box center [132, 159] width 229 height 17
select select "137"
click at [18, 151] on select "Select Amazon Logistics ATI Trucking BC Dimerco Logistics Empire Southwest FedE…" at bounding box center [132, 159] width 229 height 17
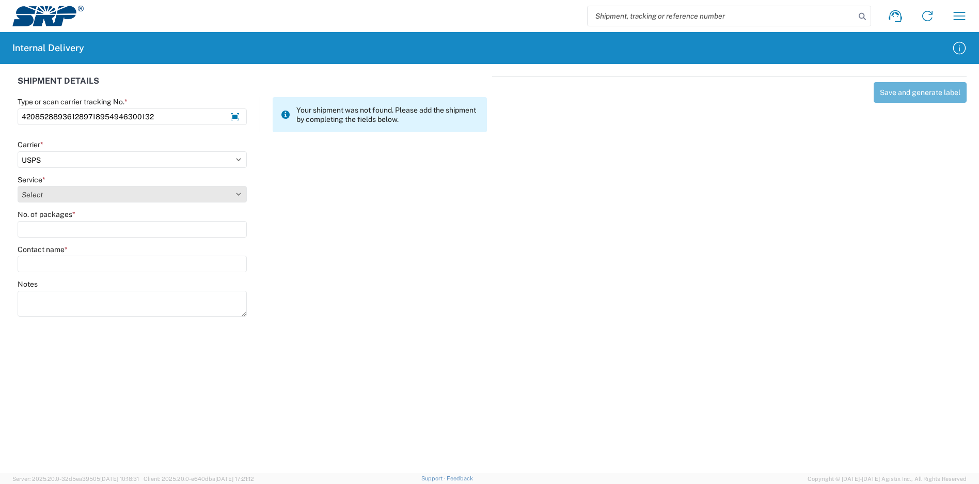
click at [44, 196] on select "Select 3 - 5 Day Bound Printed Matter Express Mail Flat-Rate Envelope Express M…" at bounding box center [132, 194] width 229 height 17
select select "17817"
click at [18, 186] on select "Select 3 - 5 Day Bound Printed Matter Express Mail Flat-Rate Envelope Express M…" at bounding box center [132, 194] width 229 height 17
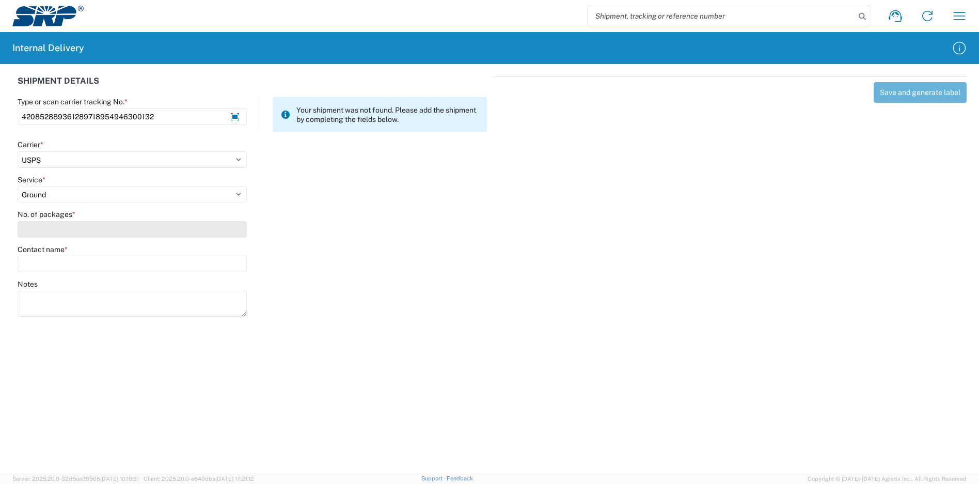
click at [69, 234] on input "No. of packages *" at bounding box center [132, 229] width 229 height 17
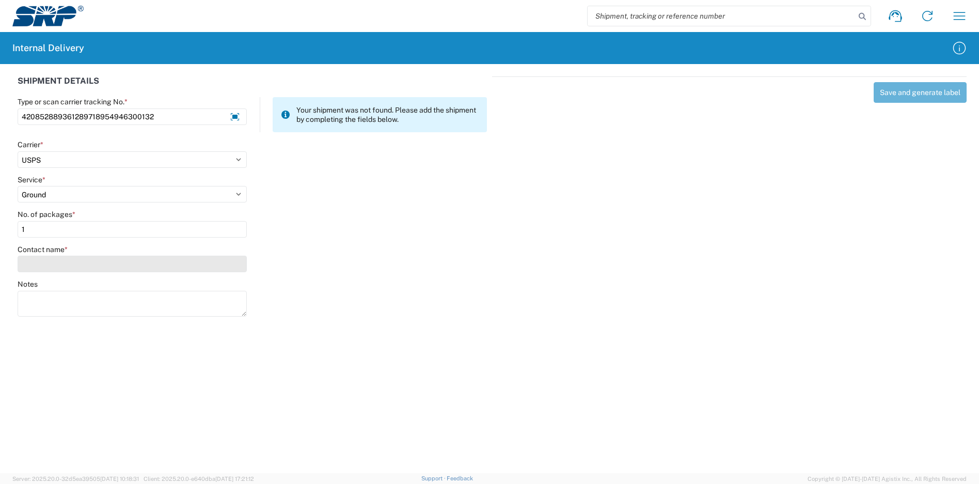
type input "1"
click at [84, 262] on input "Contact name *" at bounding box center [132, 264] width 229 height 17
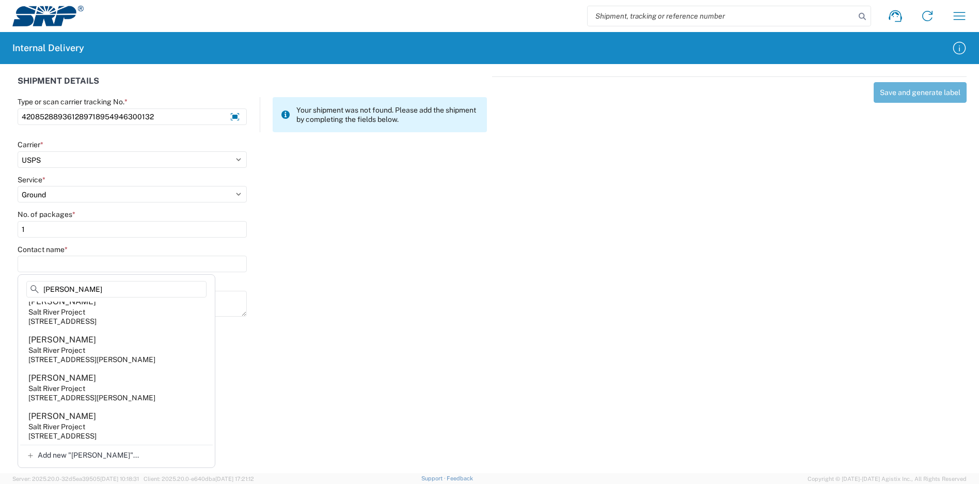
scroll to position [343, 0]
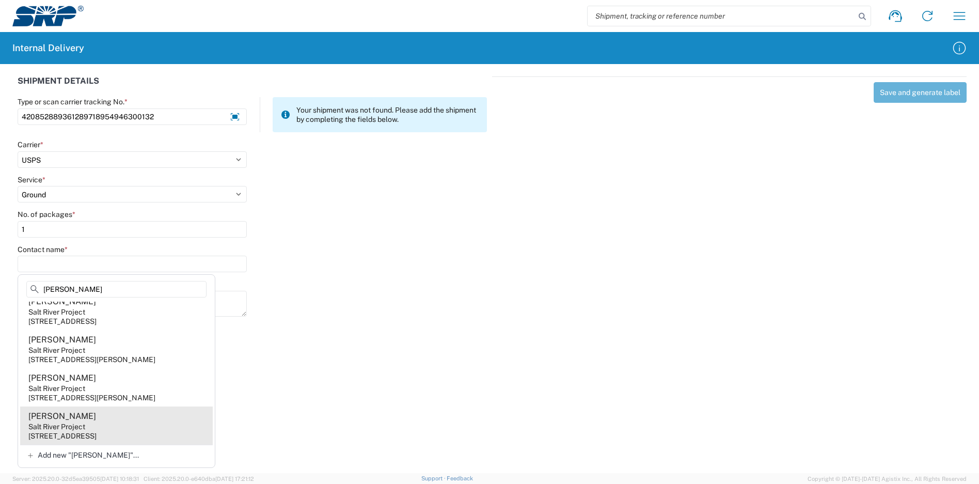
type input "[PERSON_NAME]"
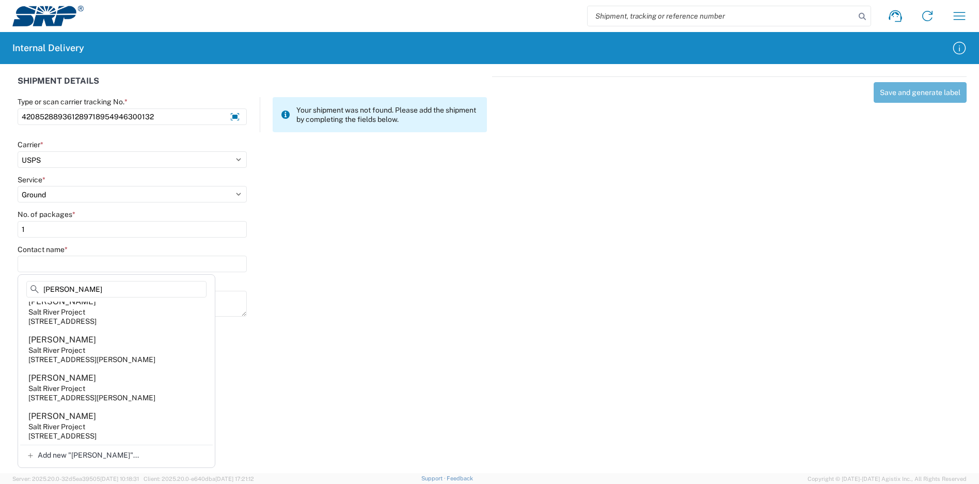
click at [107, 421] on agx-address-suggestion-item "[PERSON_NAME] Salt River Project [STREET_ADDRESS]" at bounding box center [116, 425] width 193 height 38
type input "[PERSON_NAME]"
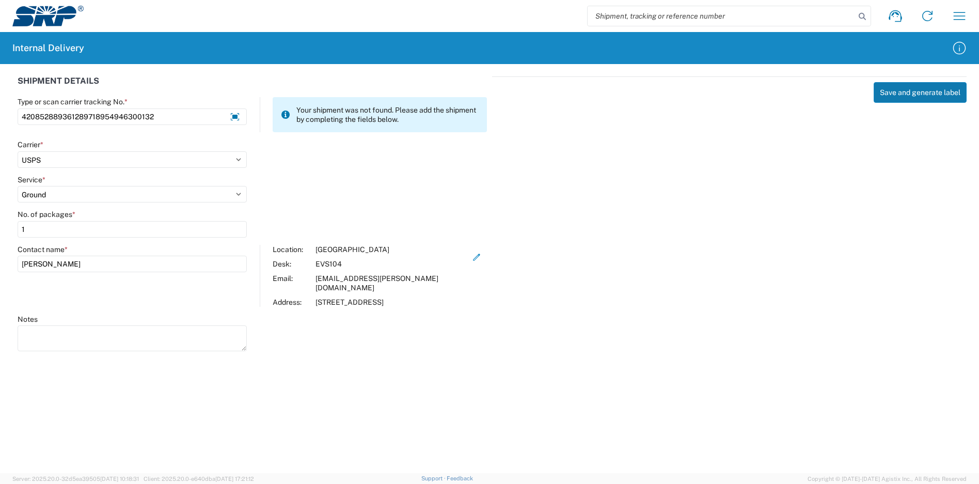
click at [909, 97] on button "Save and generate label" at bounding box center [920, 92] width 93 height 21
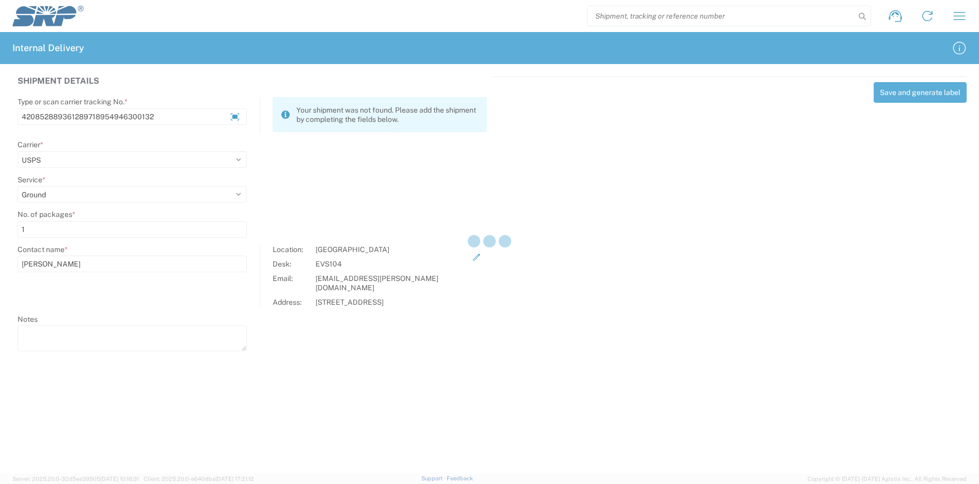
select select
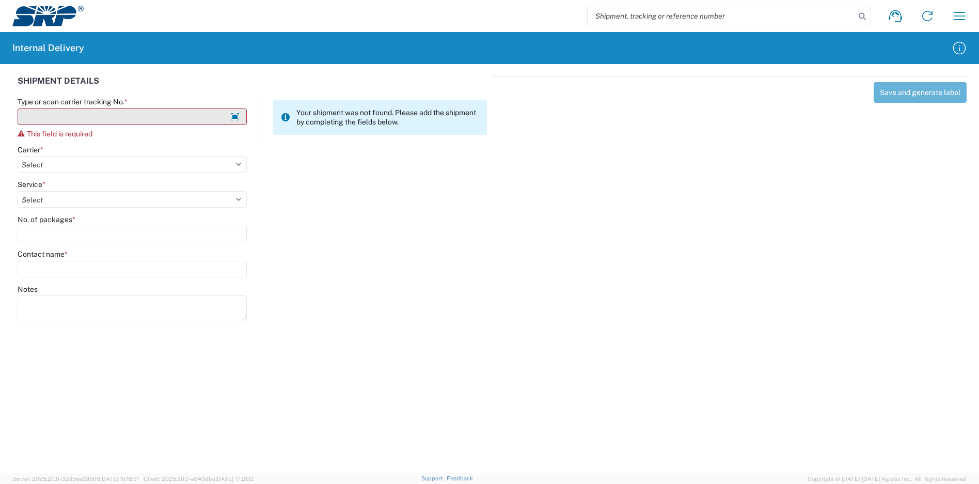
click at [112, 122] on input "Type or scan carrier tracking No. *" at bounding box center [132, 116] width 229 height 17
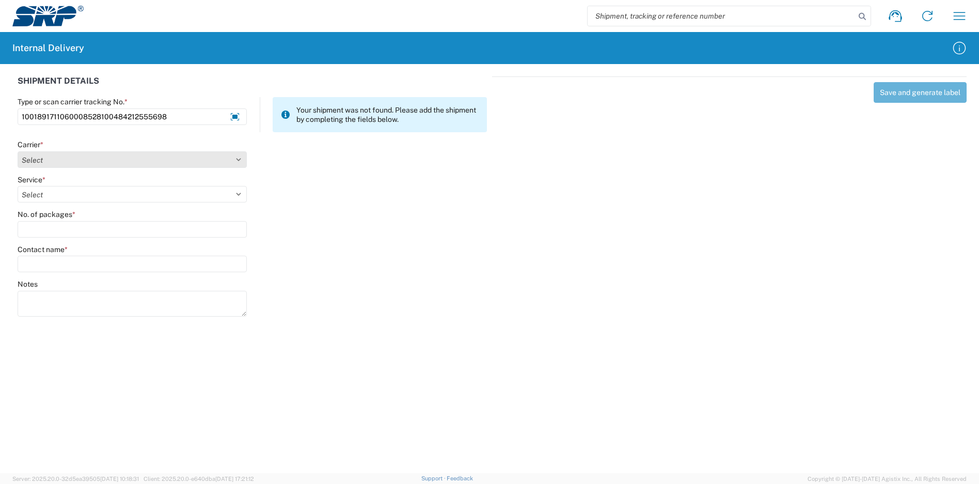
type input "1001891711060008528100484212555698"
click at [53, 167] on select "Select Amazon Logistics ATI Trucking BC Dimerco Logistics Empire Southwest FedE…" at bounding box center [132, 159] width 229 height 17
select select "5"
click at [18, 151] on select "Select Amazon Logistics ATI Trucking BC Dimerco Logistics Empire Southwest FedE…" at bounding box center [132, 159] width 229 height 17
drag, startPoint x: 69, startPoint y: 182, endPoint x: 61, endPoint y: 191, distance: 12.1
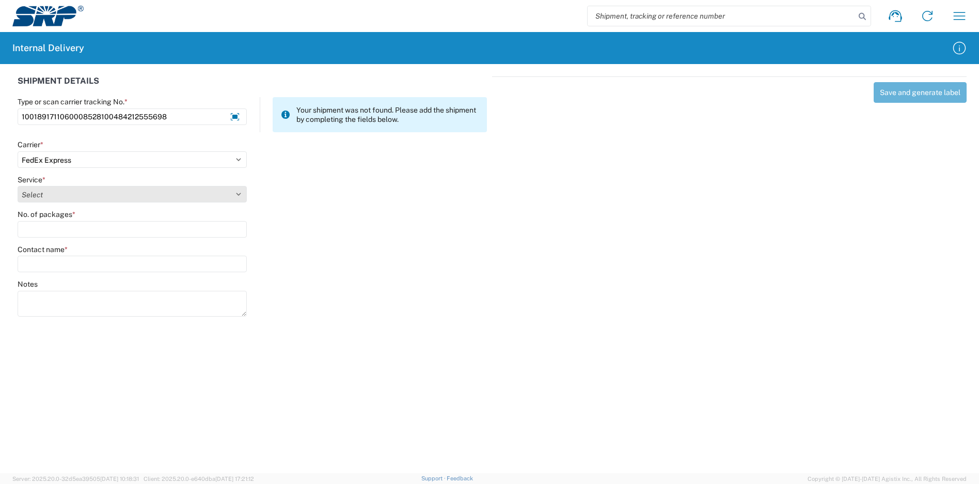
click at [68, 184] on div "Service *" at bounding box center [132, 179] width 229 height 9
click at [61, 191] on select "Select 1Day Freight 2Day 2Day AM 2Day AM One Rate 2Day Freight 2Day One Rate 3 …" at bounding box center [132, 194] width 229 height 17
select select "8"
click at [18, 186] on select "Select 1Day Freight 2Day 2Day AM 2Day AM One Rate 2Day Freight 2Day One Rate 3 …" at bounding box center [132, 194] width 229 height 17
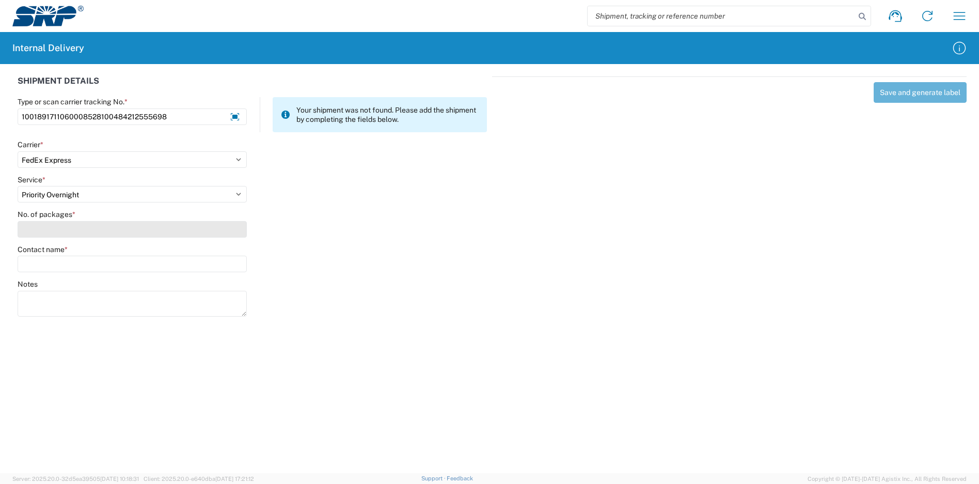
click at [67, 227] on input "No. of packages *" at bounding box center [132, 229] width 229 height 17
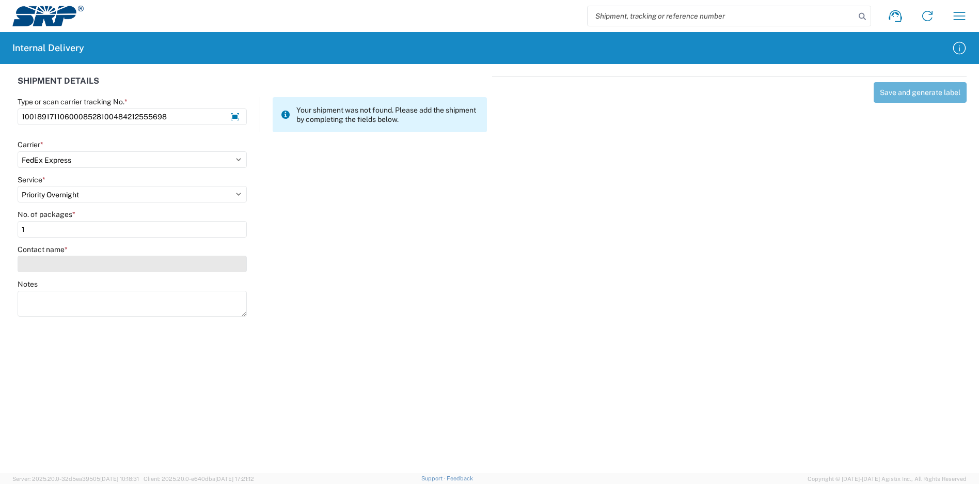
type input "1"
click at [74, 265] on input "Contact name *" at bounding box center [132, 264] width 229 height 17
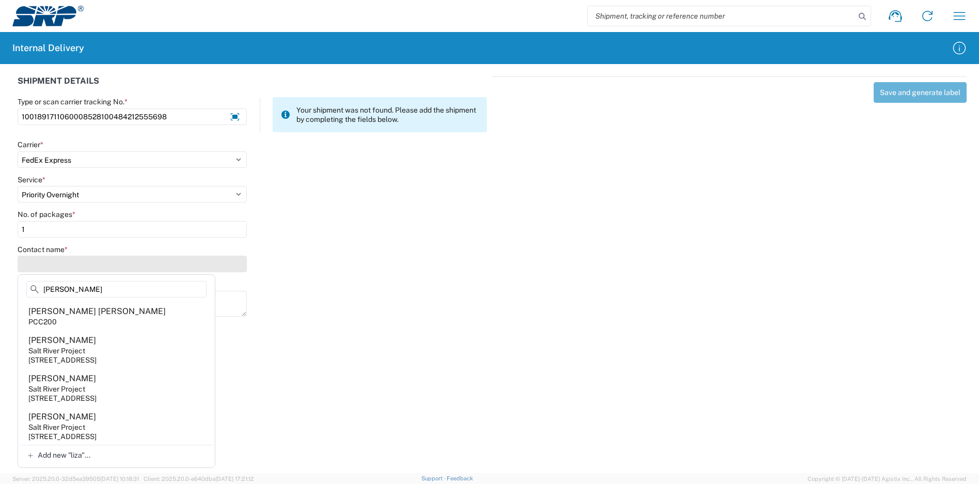
type input "lizarr"
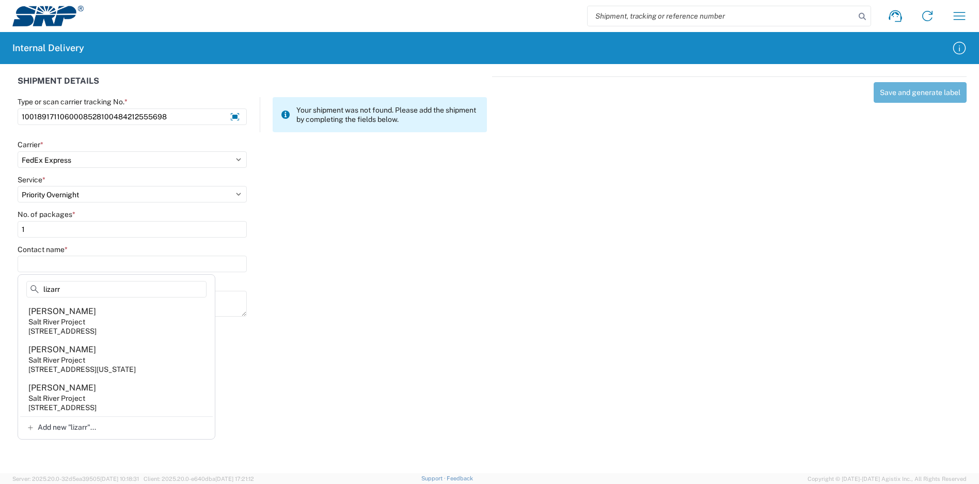
drag, startPoint x: 63, startPoint y: 288, endPoint x: -6, endPoint y: 293, distance: 69.4
click at [0, 293] on html "Shipment request Shipment tracking Internal delivery Transit update My profile …" at bounding box center [489, 242] width 979 height 484
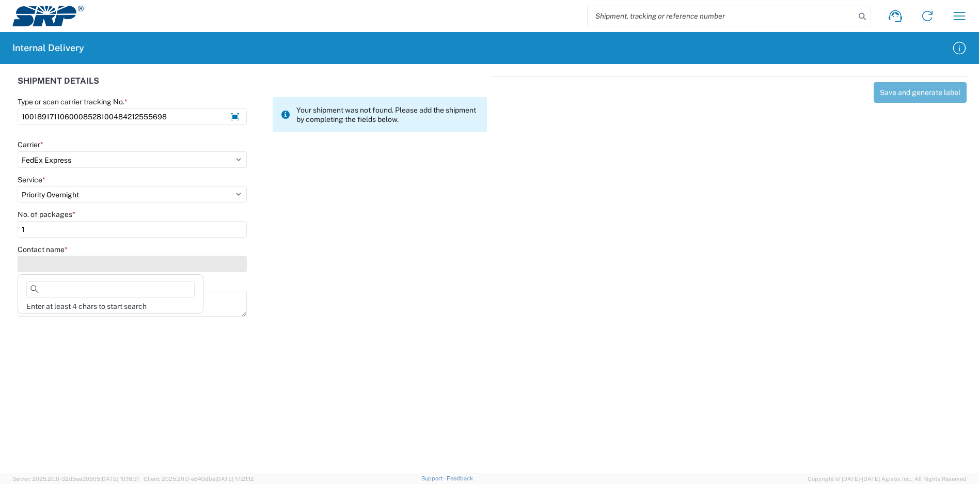
click at [56, 262] on input "Contact name *" at bounding box center [132, 264] width 229 height 17
type input "[PERSON_NAME]"
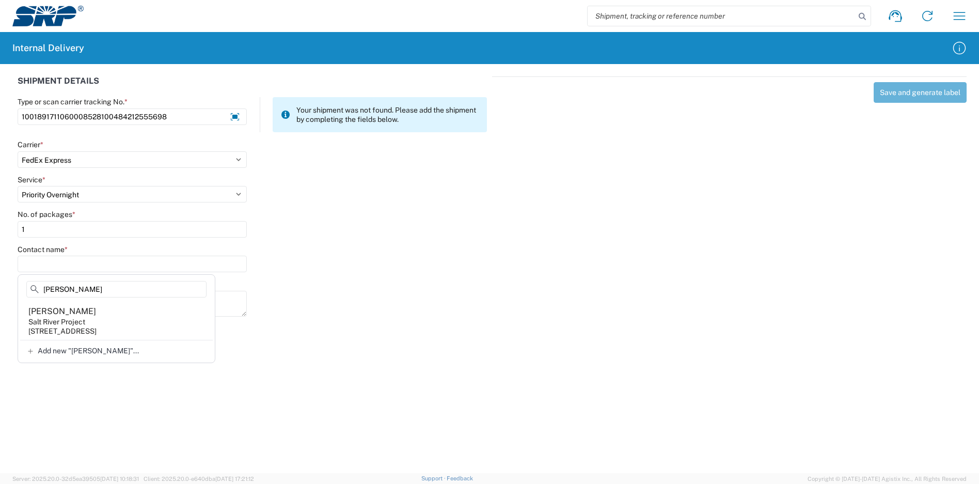
drag, startPoint x: 100, startPoint y: 290, endPoint x: 2, endPoint y: 292, distance: 97.6
click at [2, 292] on agx-block-ui "Shipment request Shipment tracking Internal delivery Transit update My profile …" at bounding box center [489, 242] width 979 height 484
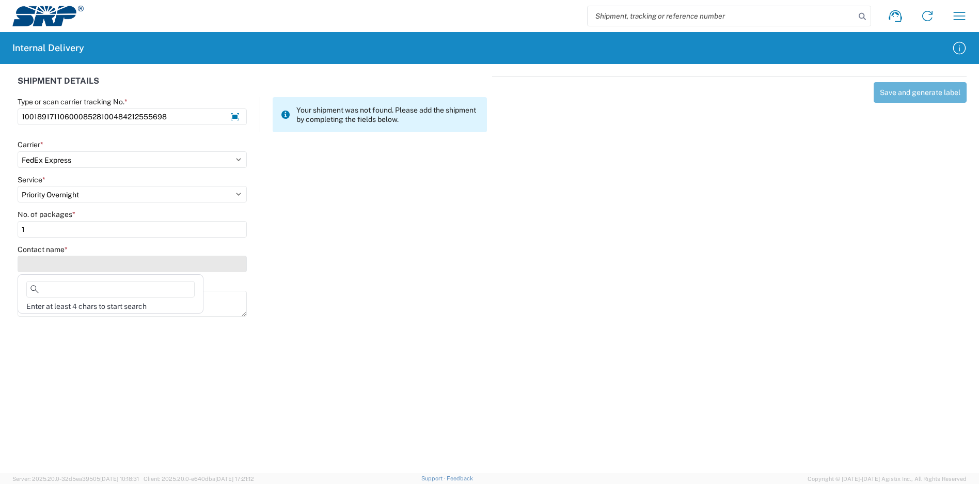
click at [78, 265] on input "Contact name *" at bounding box center [132, 264] width 229 height 17
type input "[PERSON_NAME]"
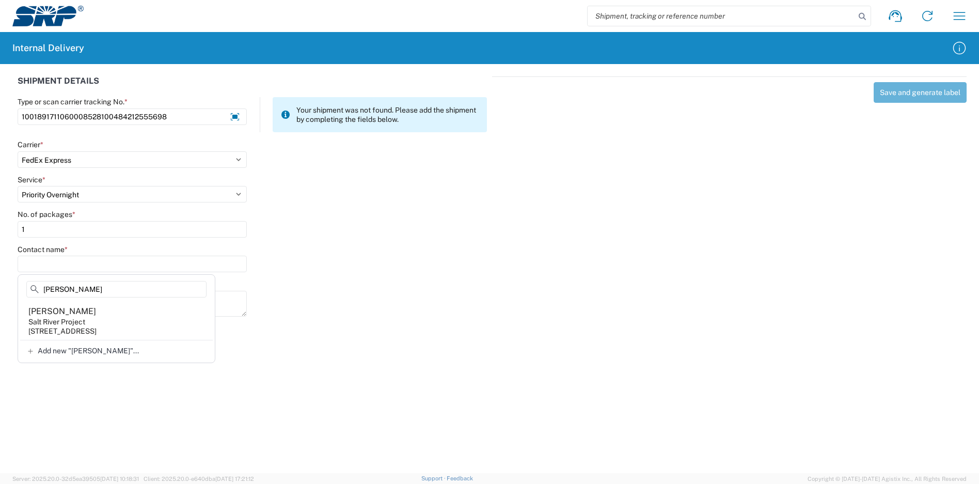
click at [344, 309] on div "Notes" at bounding box center [252, 302] width 480 height 46
